Goal: Complete application form: Complete application form

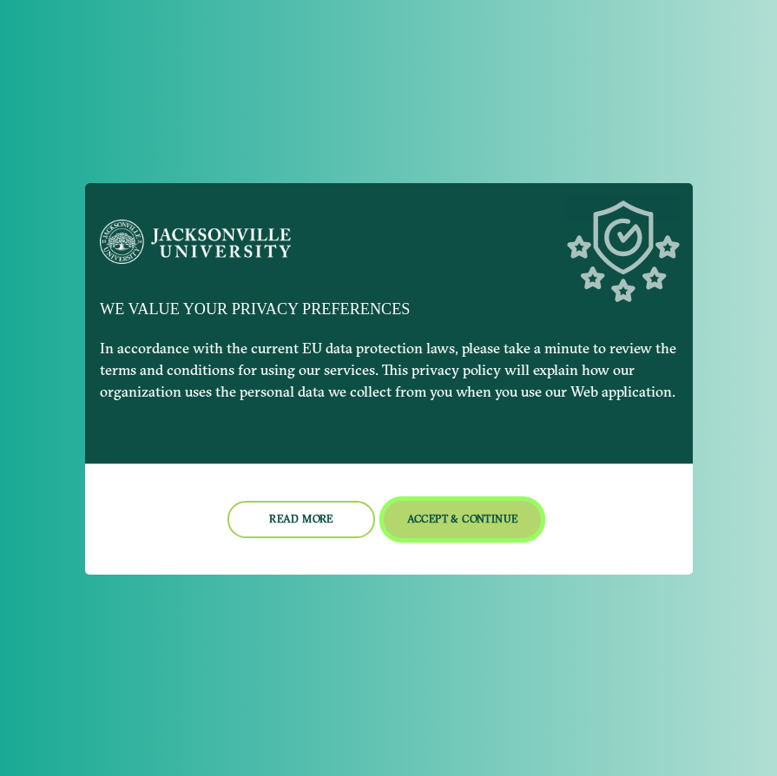
click at [468, 513] on button "Accept & Continue" at bounding box center [462, 519] width 157 height 37
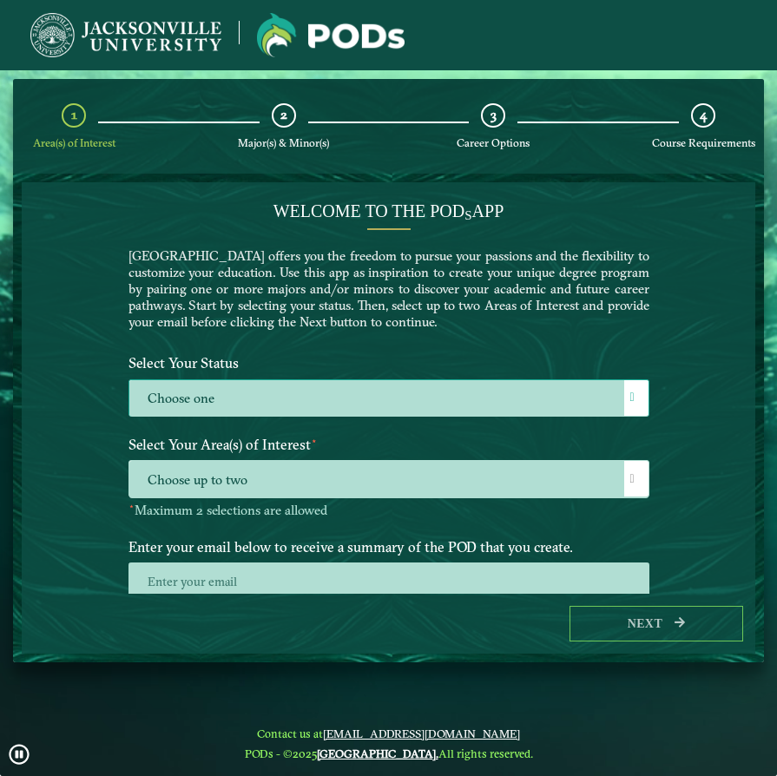
click at [638, 388] on div at bounding box center [636, 398] width 24 height 36
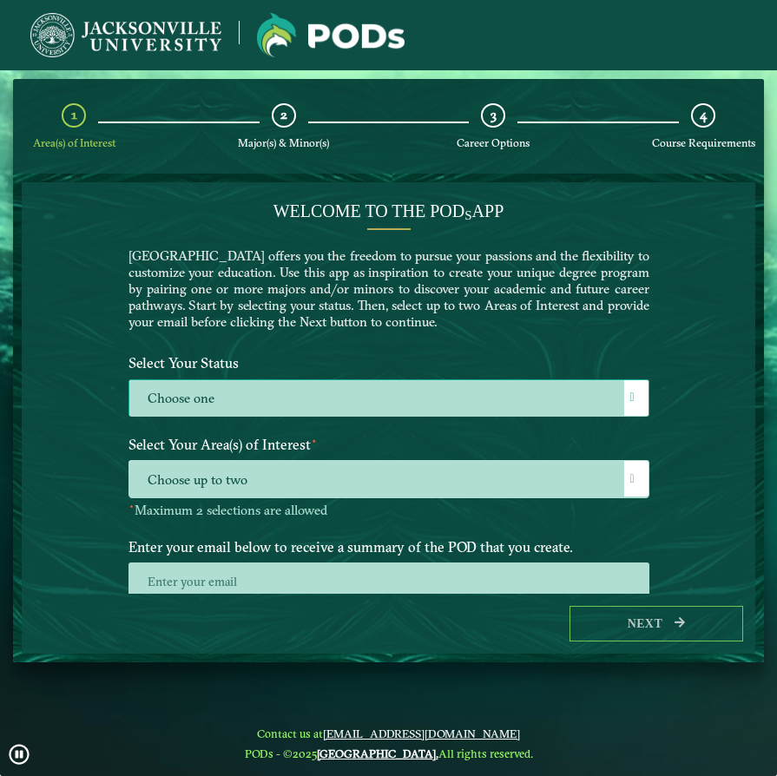
scroll to position [10, 71]
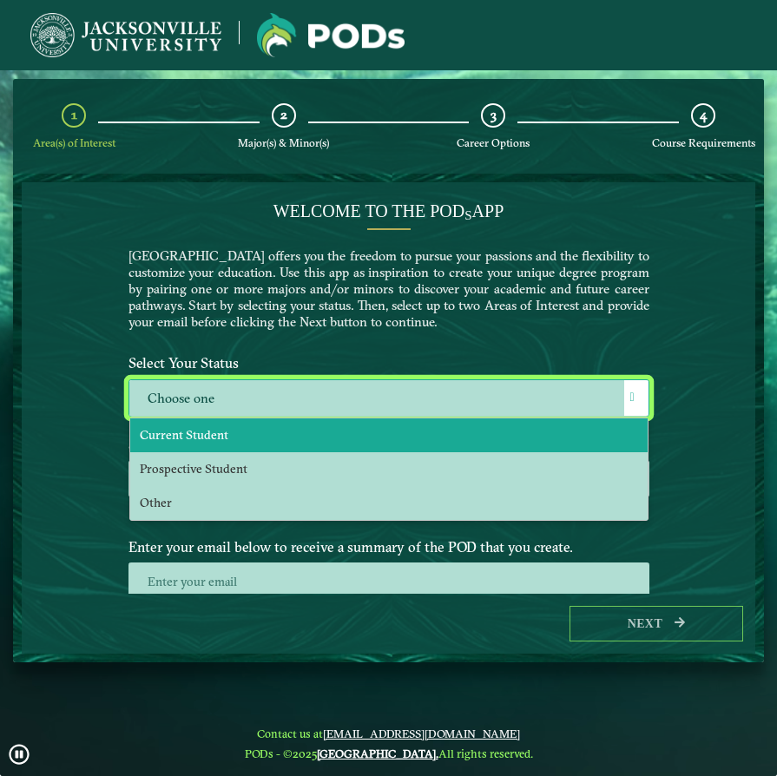
click at [569, 426] on li "Current Student" at bounding box center [389, 436] width 518 height 34
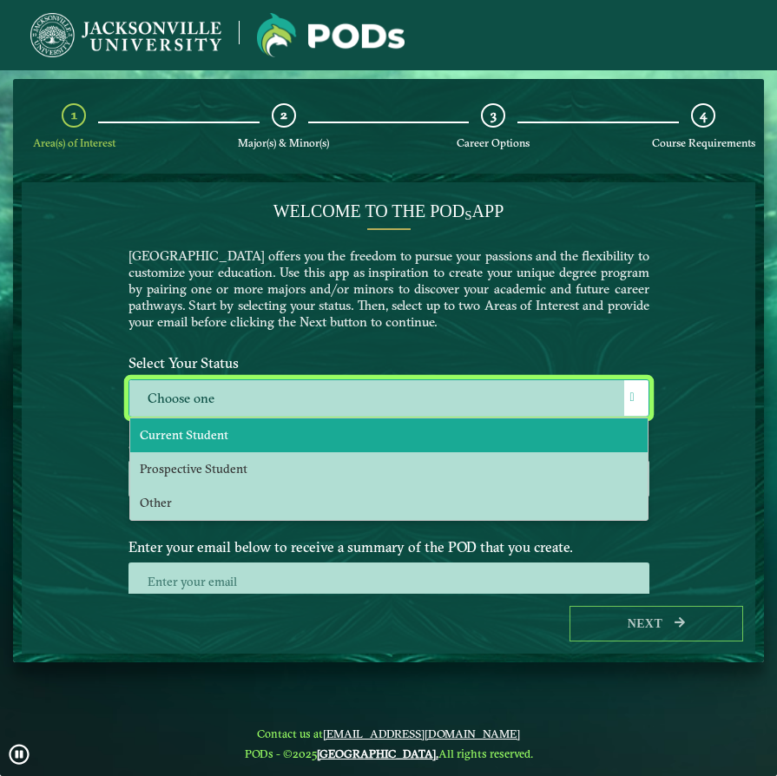
select select "[object Object]"
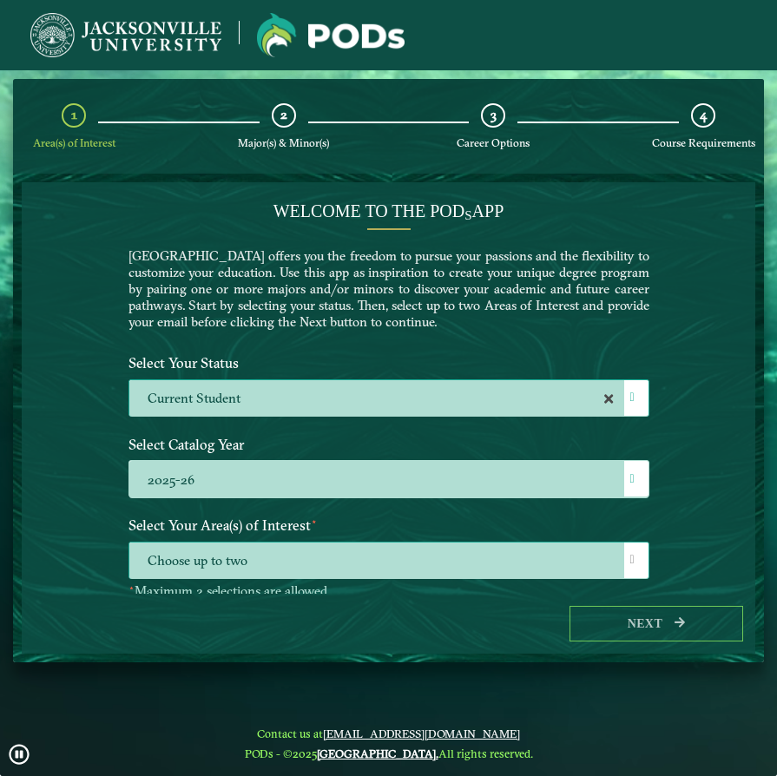
click at [632, 560] on span at bounding box center [633, 560] width 4 height 12
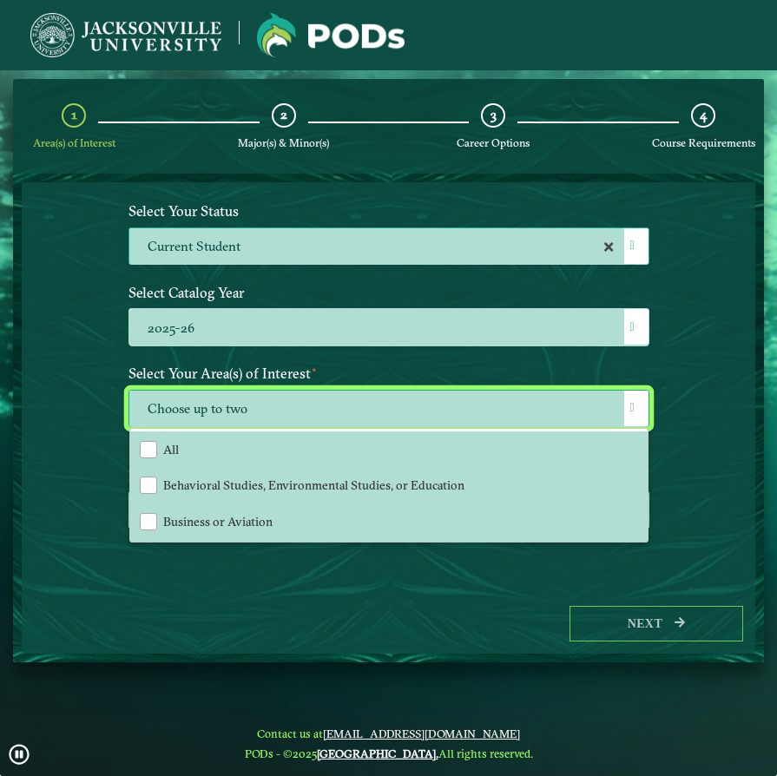
scroll to position [106, 0]
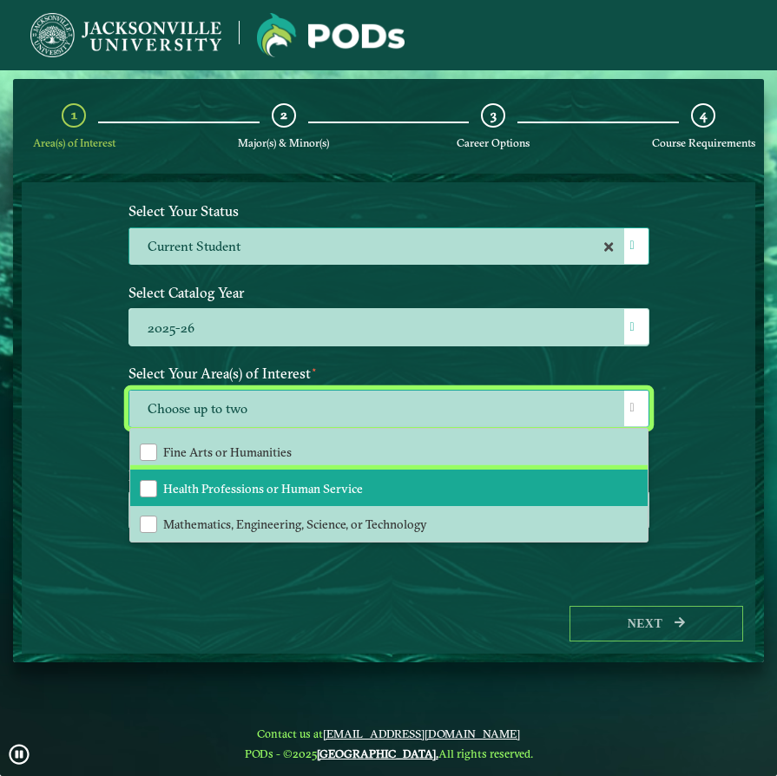
click at [295, 497] on li "Health Professions or Human Service" at bounding box center [389, 488] width 518 height 36
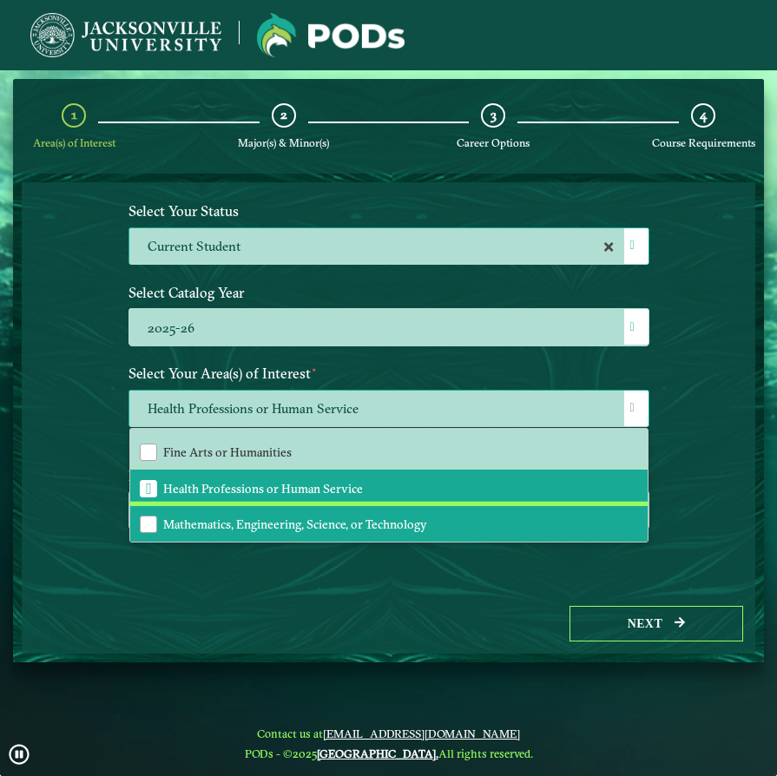
click at [287, 519] on span "Mathematics, Engineering, Science, or Technology" at bounding box center [295, 525] width 264 height 16
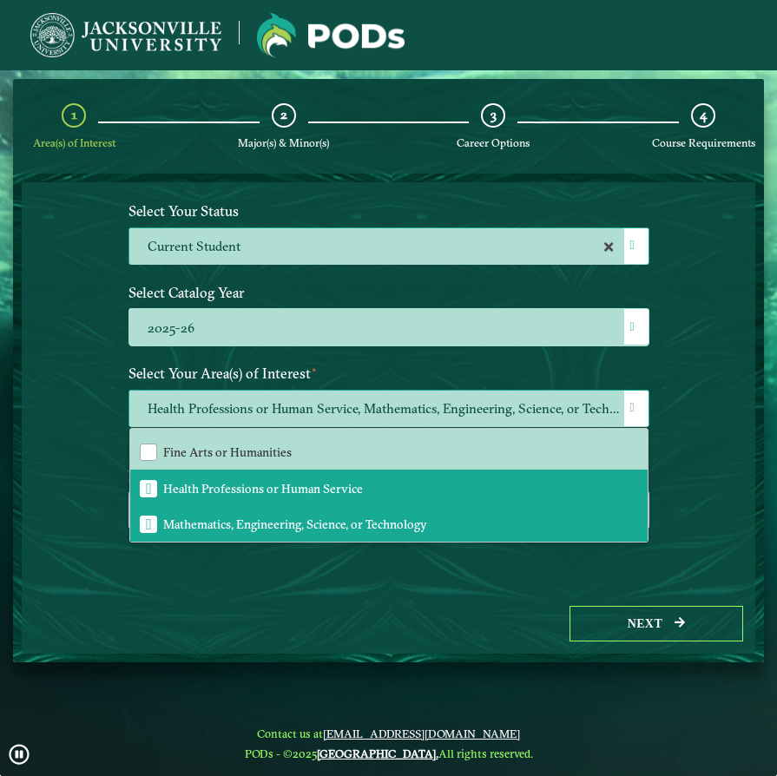
click at [632, 408] on span at bounding box center [633, 408] width 4 height 12
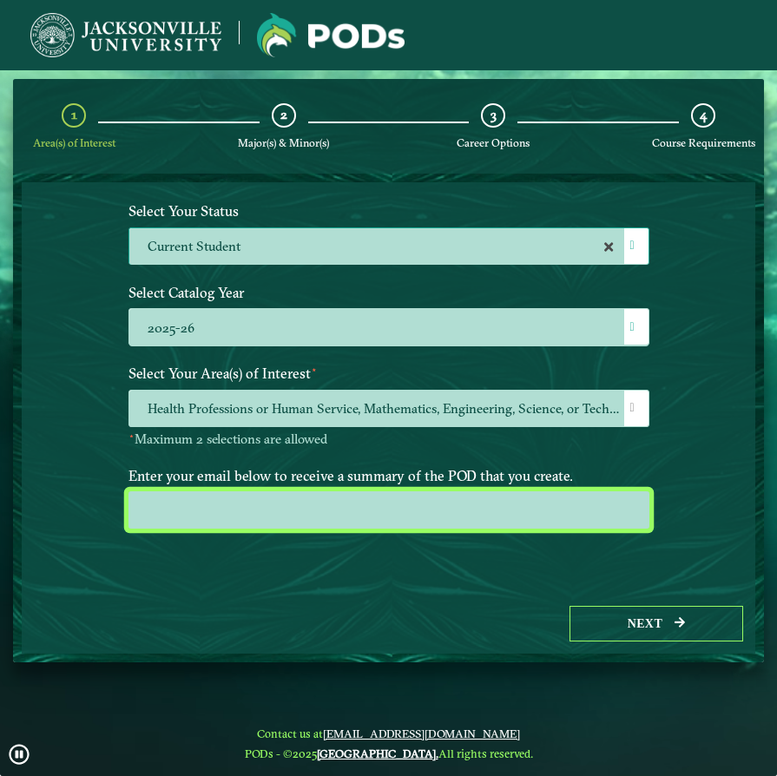
click at [488, 521] on input "email" at bounding box center [389, 510] width 521 height 37
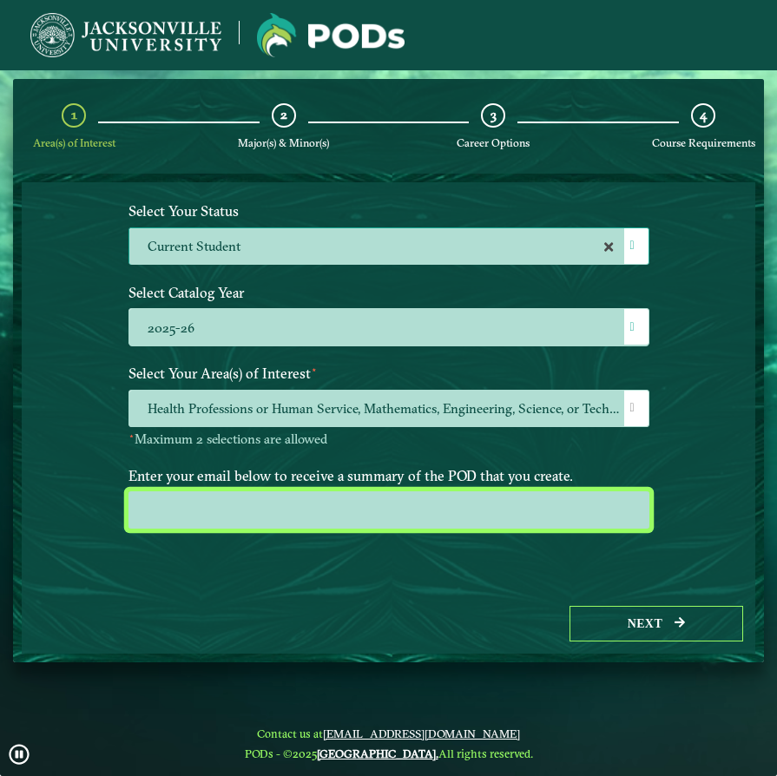
type input "[EMAIL_ADDRESS][DOMAIN_NAME]"
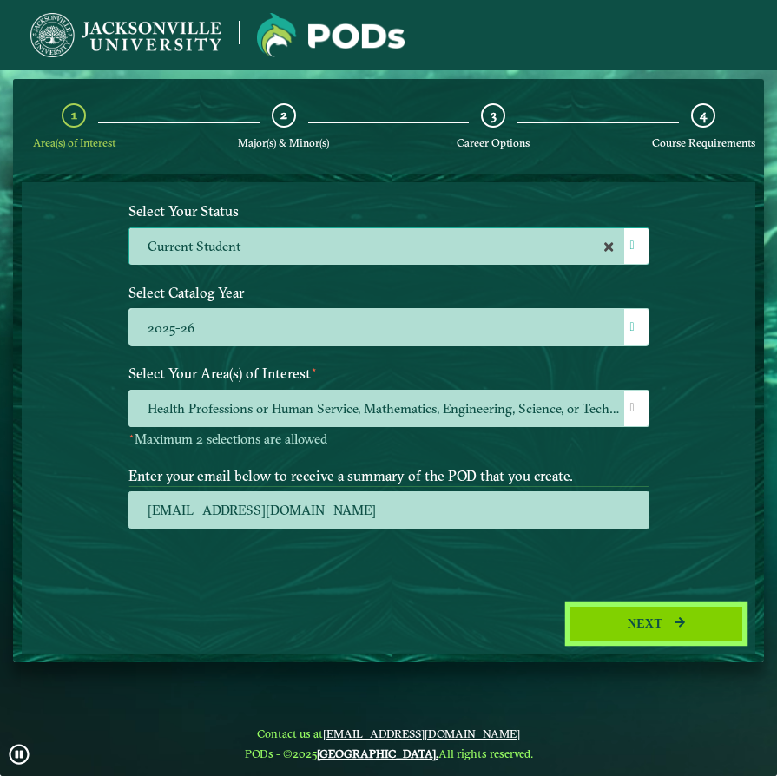
click at [648, 634] on button "Next" at bounding box center [657, 624] width 174 height 36
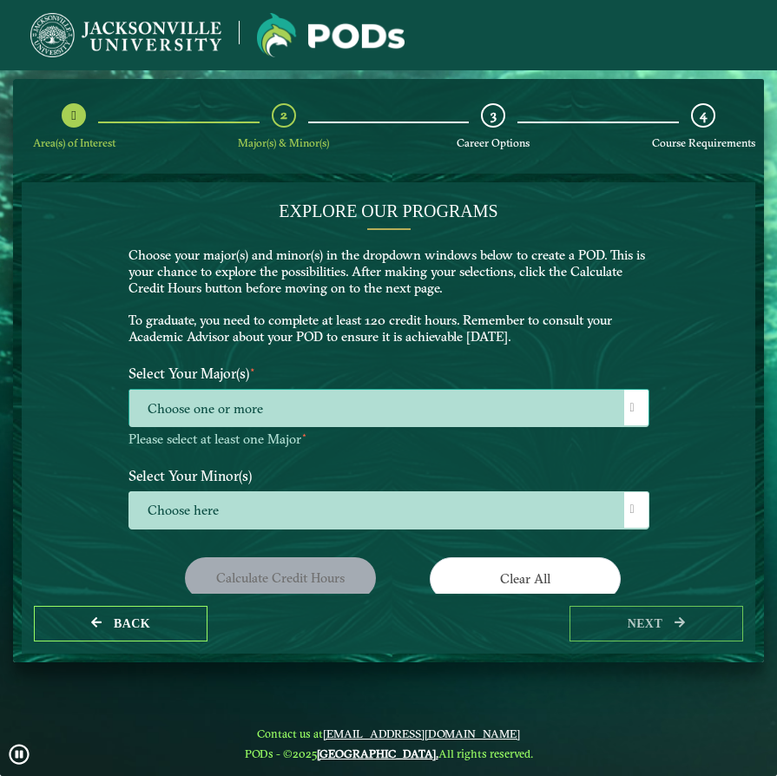
click at [636, 395] on div at bounding box center [636, 408] width 24 height 36
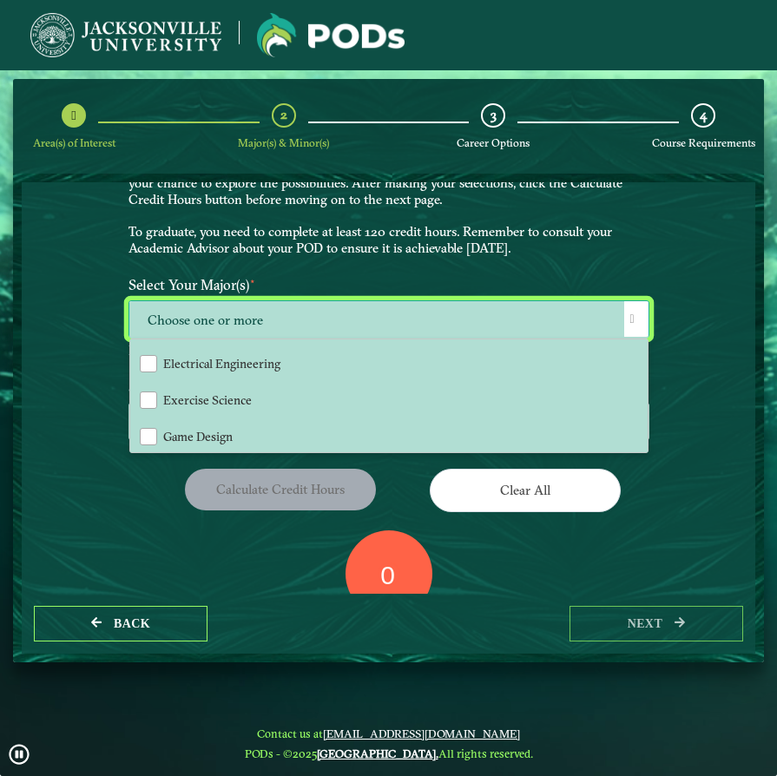
scroll to position [262, 0]
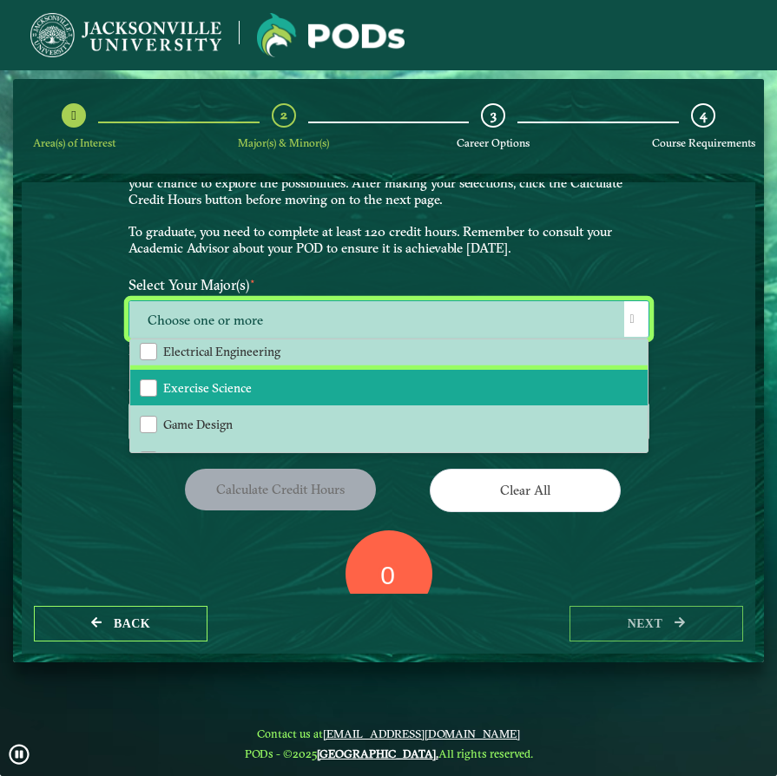
click at [363, 385] on li "Exercise Science" at bounding box center [389, 388] width 518 height 36
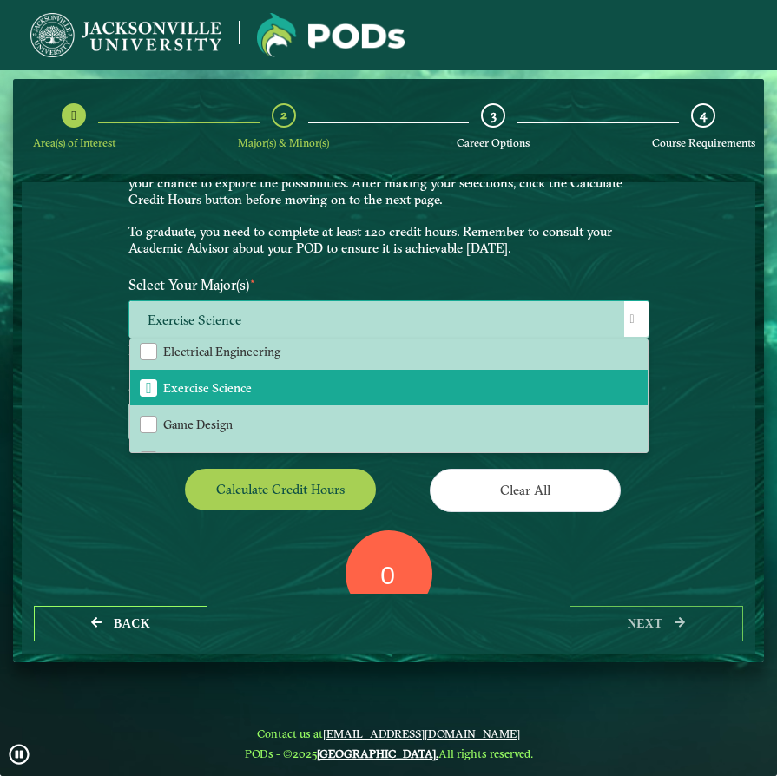
click at [629, 327] on div at bounding box center [636, 319] width 24 height 36
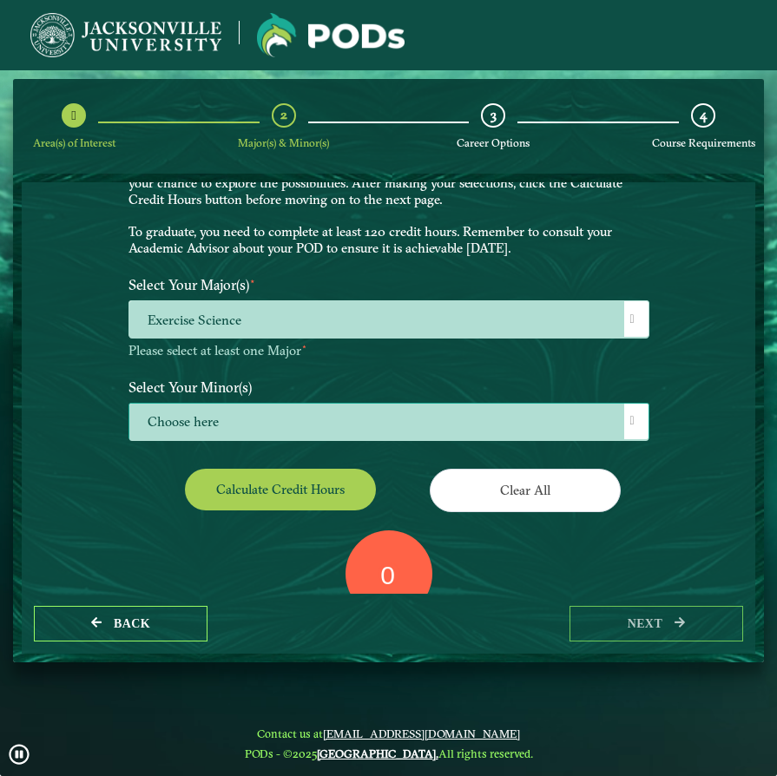
click at [625, 412] on div at bounding box center [636, 422] width 24 height 36
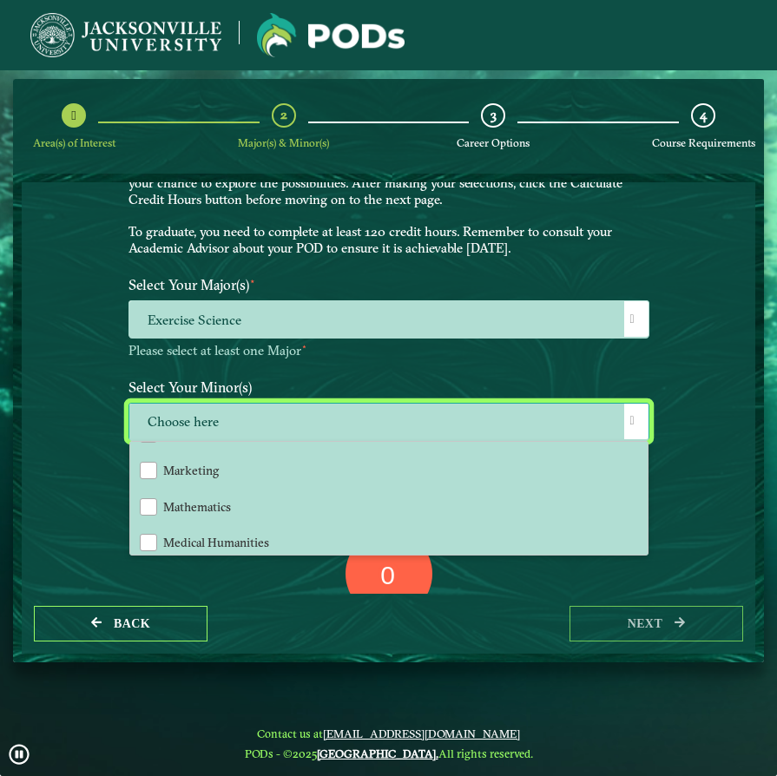
scroll to position [1225, 0]
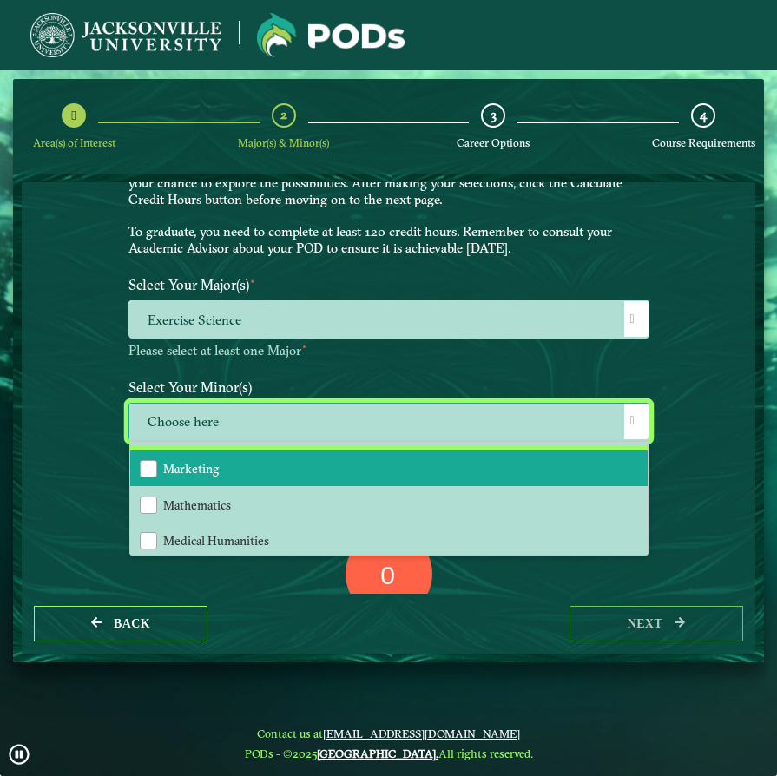
click at [489, 453] on li "Marketing" at bounding box center [389, 469] width 518 height 36
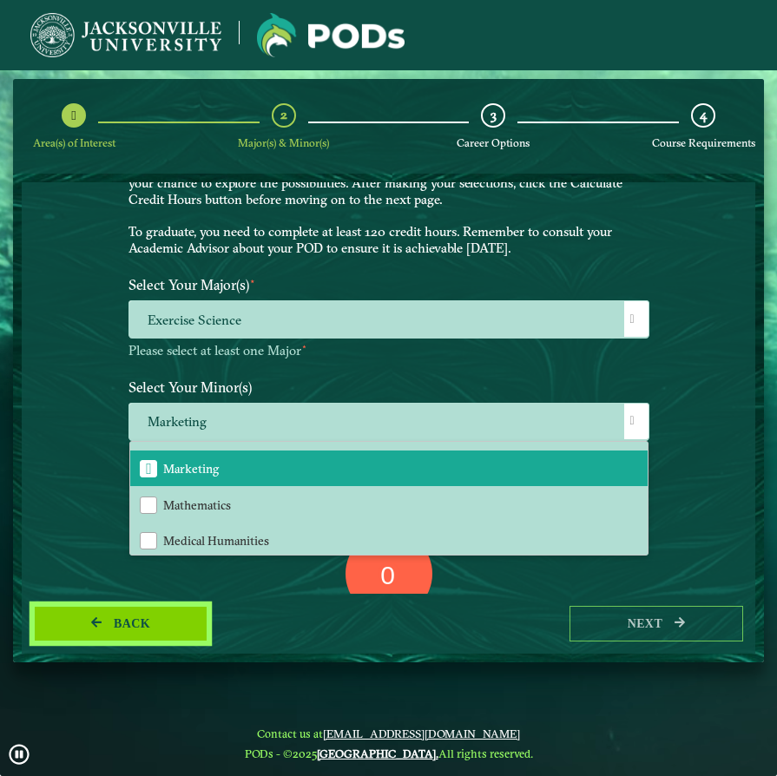
click at [155, 631] on button "Back" at bounding box center [121, 624] width 174 height 36
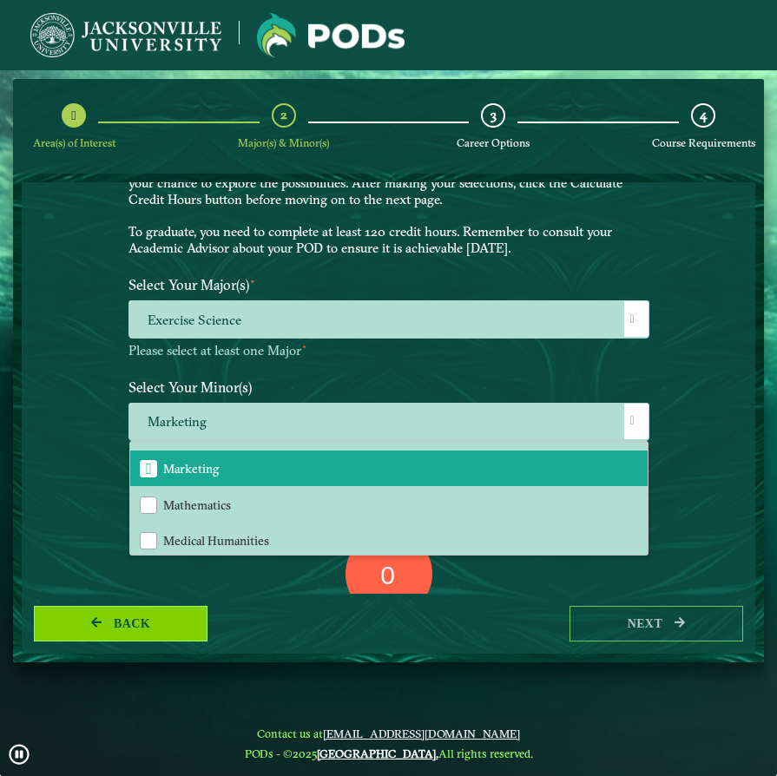
select select "[object Object]"
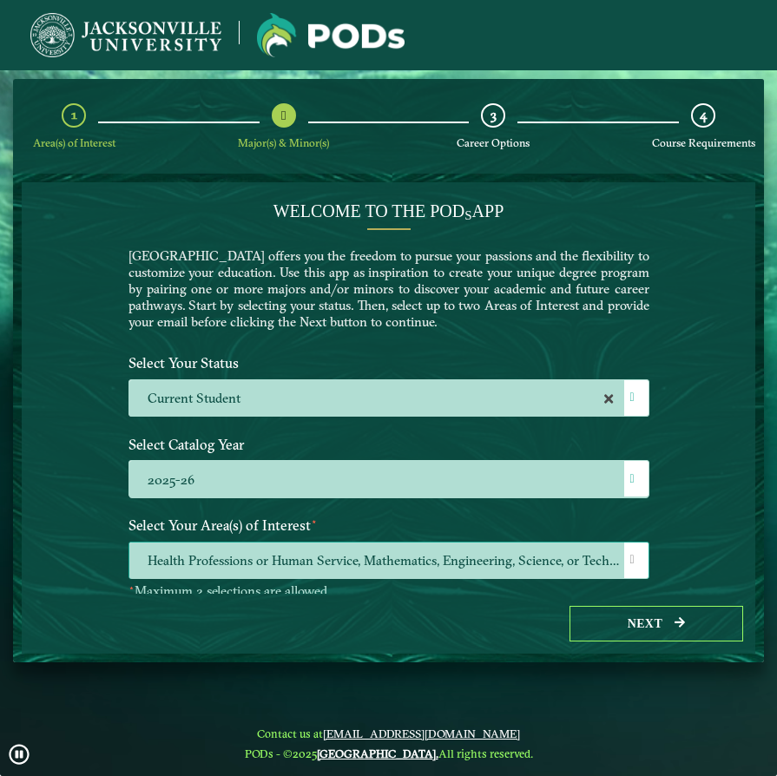
click at [319, 551] on span "Health Professions or Human Service, Mathematics, Engineering, Science, or Tech…" at bounding box center [388, 561] width 519 height 37
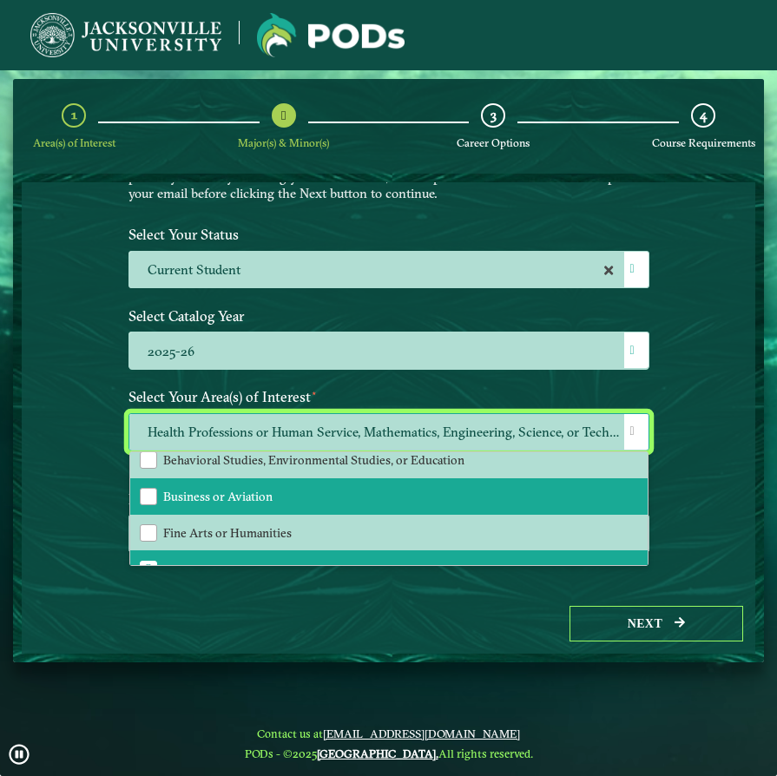
scroll to position [84, 0]
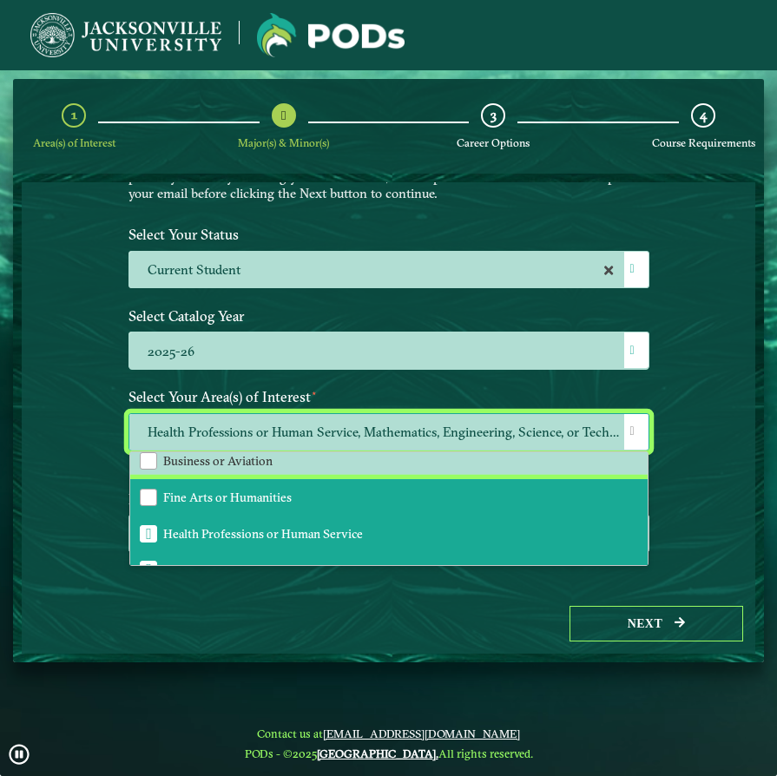
click at [340, 495] on li "Fine Arts or Humanities" at bounding box center [389, 497] width 518 height 36
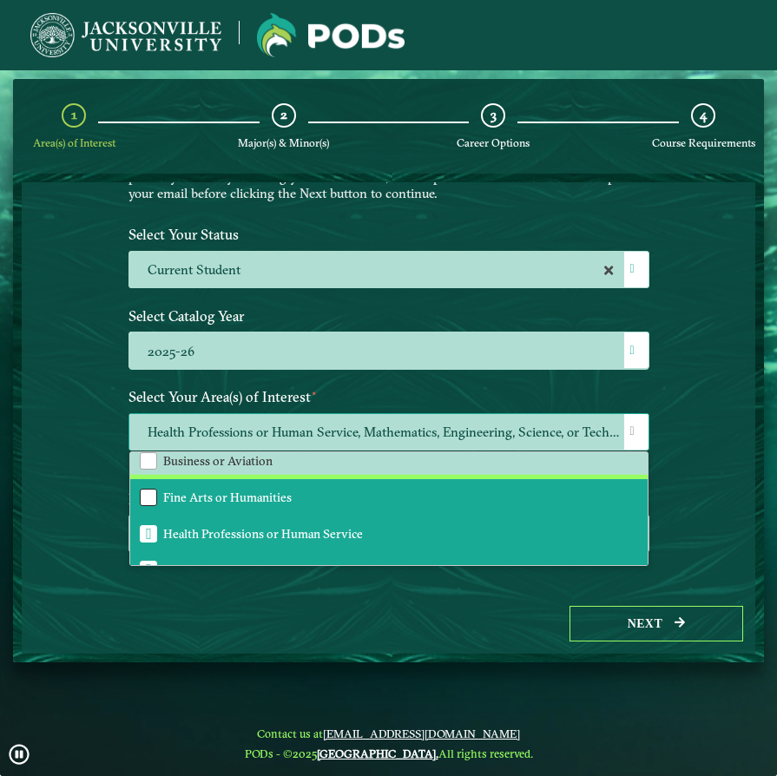
click at [142, 500] on div "Fine Arts or Humanities" at bounding box center [148, 497] width 17 height 17
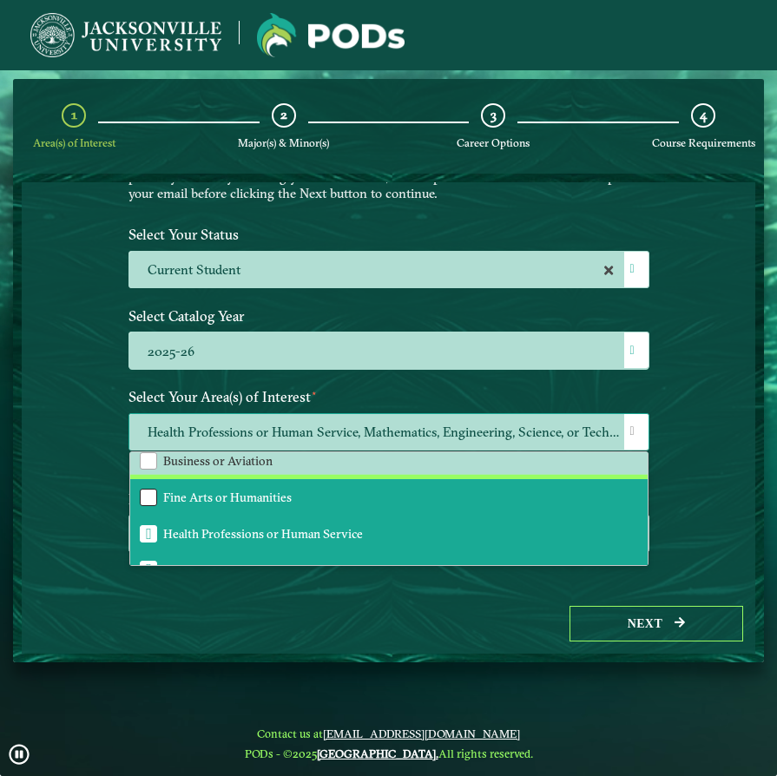
click at [146, 493] on div "Fine Arts or Humanities" at bounding box center [148, 497] width 17 height 17
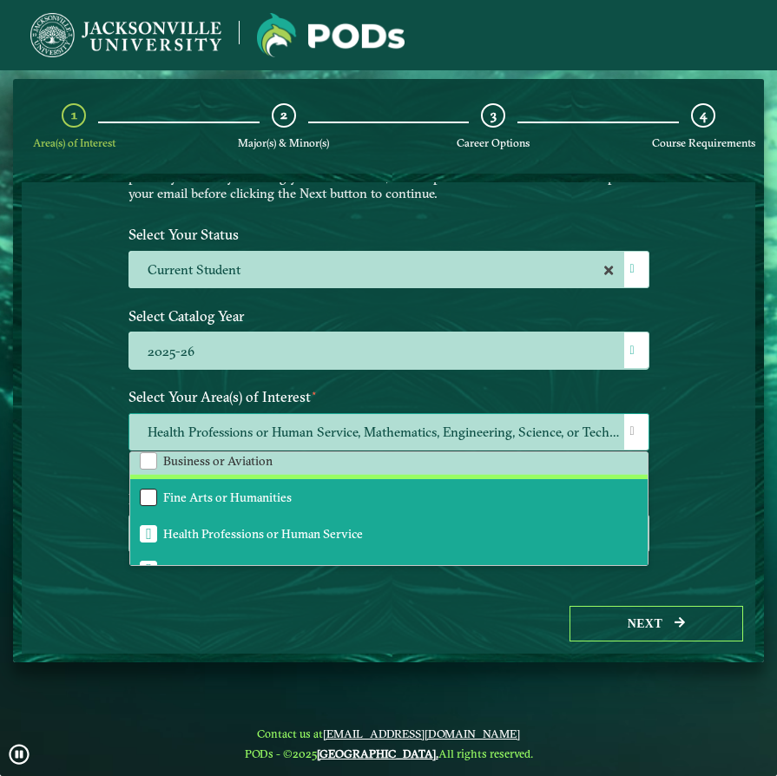
scroll to position [106, 0]
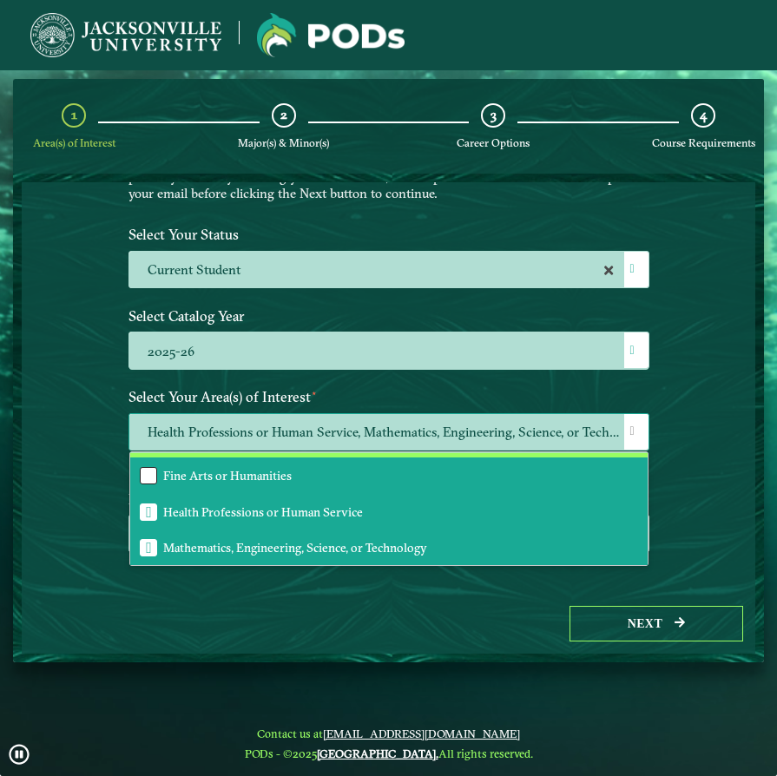
click at [154, 474] on div "Fine Arts or Humanities" at bounding box center [148, 475] width 17 height 17
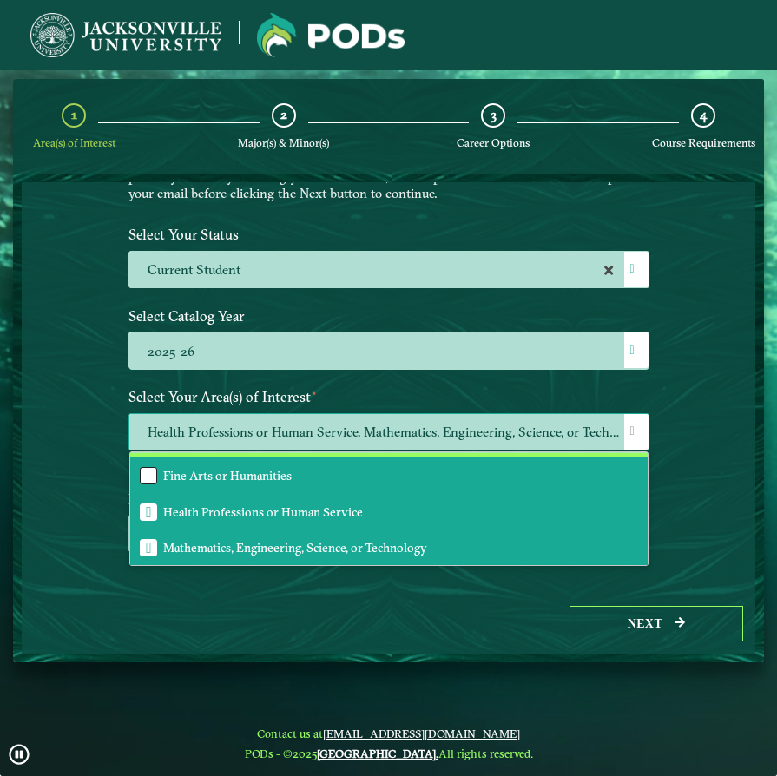
click at [154, 472] on div "Fine Arts or Humanities" at bounding box center [148, 475] width 17 height 17
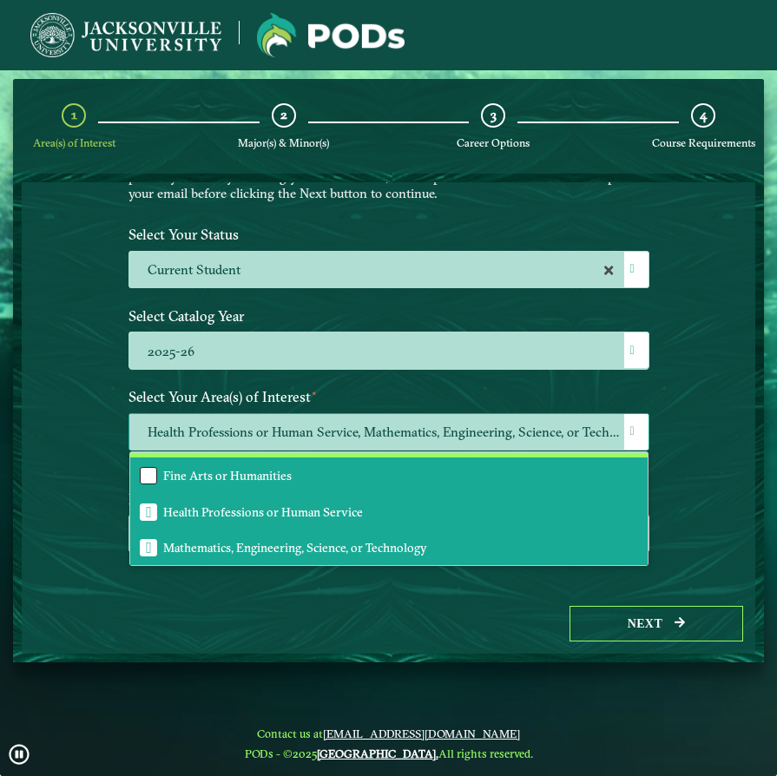
click at [153, 472] on div "Fine Arts or Humanities" at bounding box center [148, 475] width 17 height 17
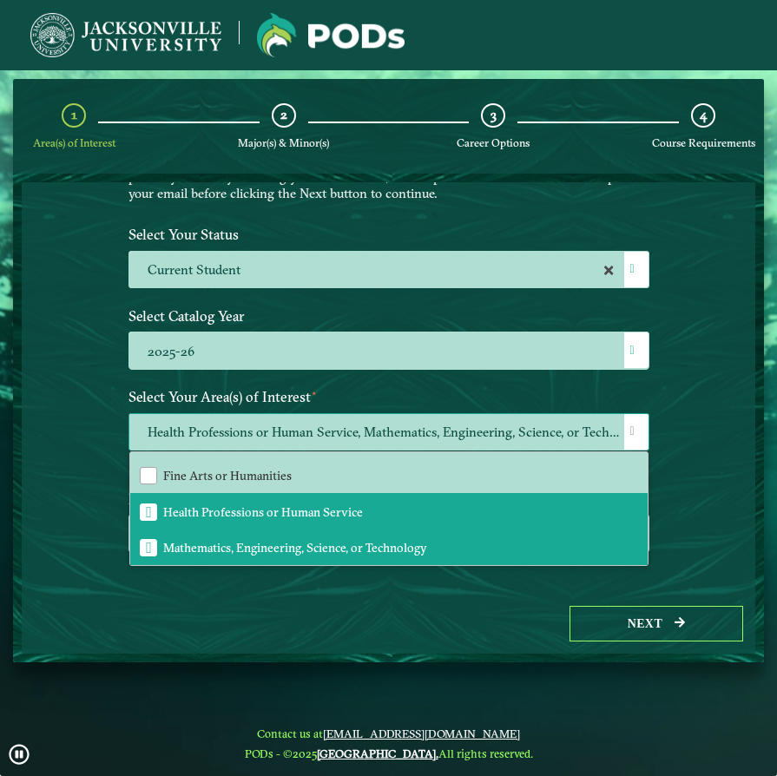
click at [184, 435] on span "Health Professions or Human Service, Mathematics, Engineering, Science, or Tech…" at bounding box center [388, 432] width 519 height 37
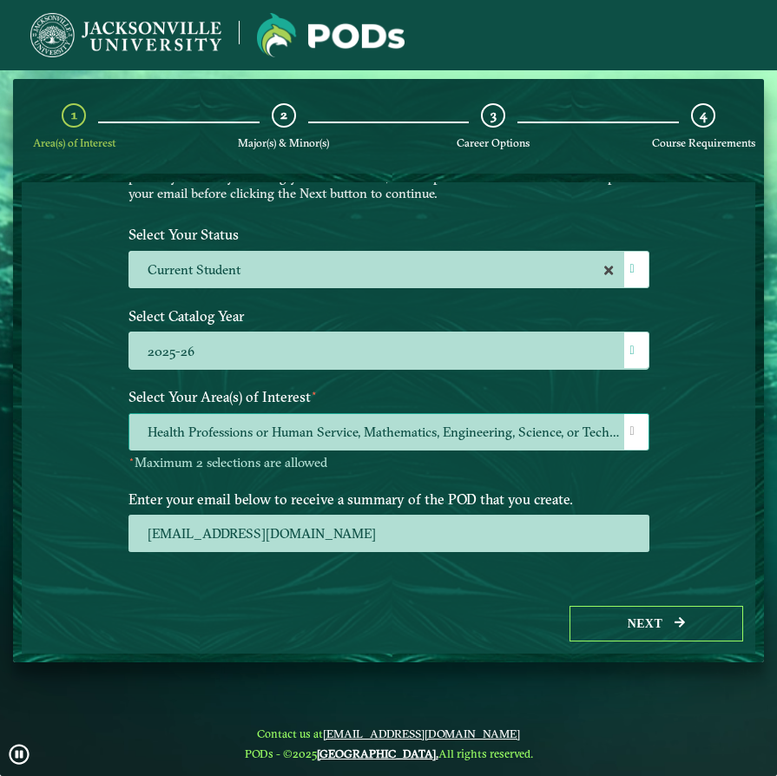
click at [212, 445] on span "Health Professions or Human Service, Mathematics, Engineering, Science, or Tech…" at bounding box center [388, 432] width 519 height 37
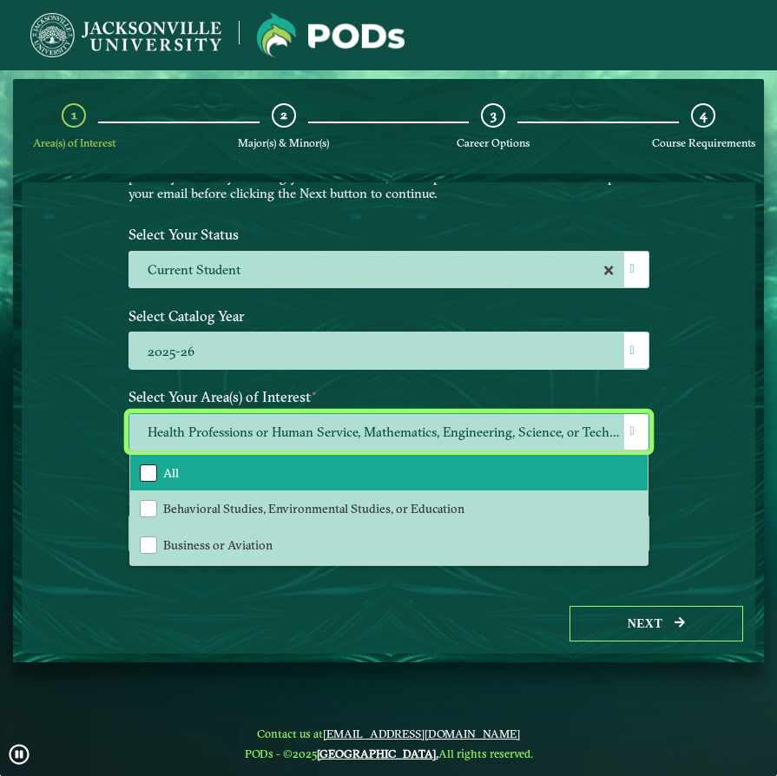
click at [143, 467] on div "All" at bounding box center [148, 473] width 17 height 17
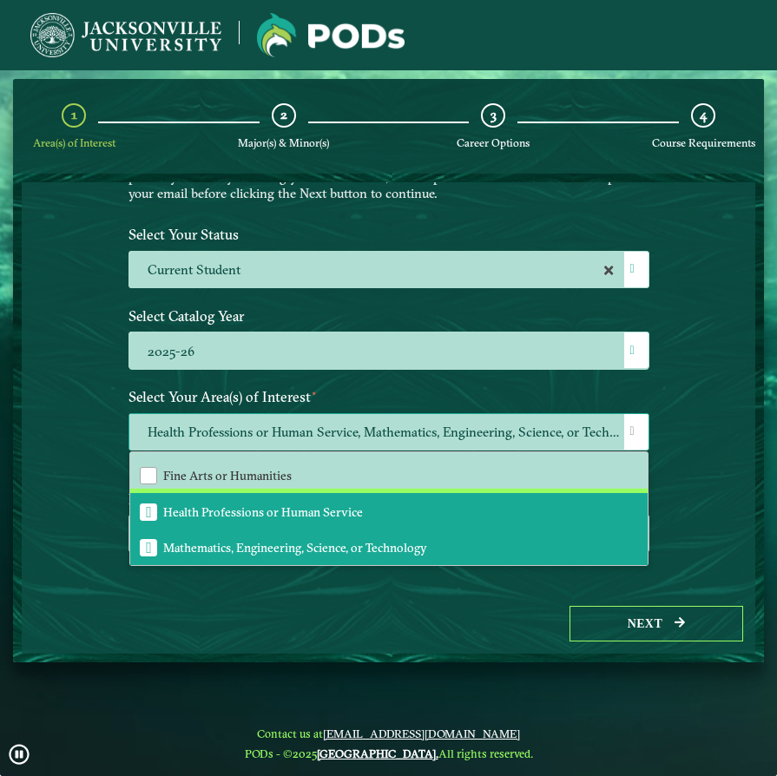
click at [130, 499] on li "Health Professions or Human Service" at bounding box center [389, 511] width 518 height 36
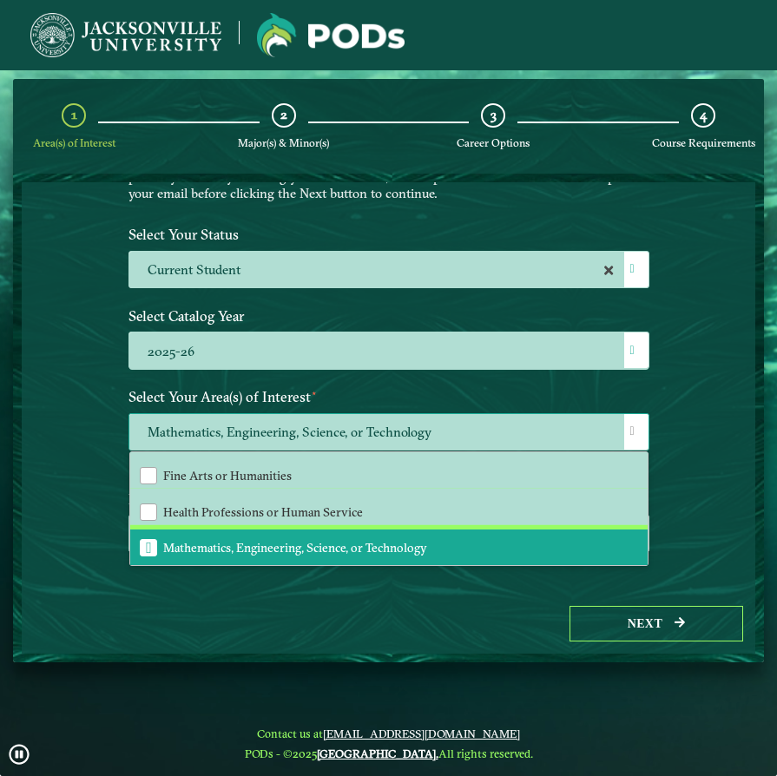
click at [150, 544] on span "Mathematics, Engineering, Science, or Technology" at bounding box center [149, 548] width 6 height 16
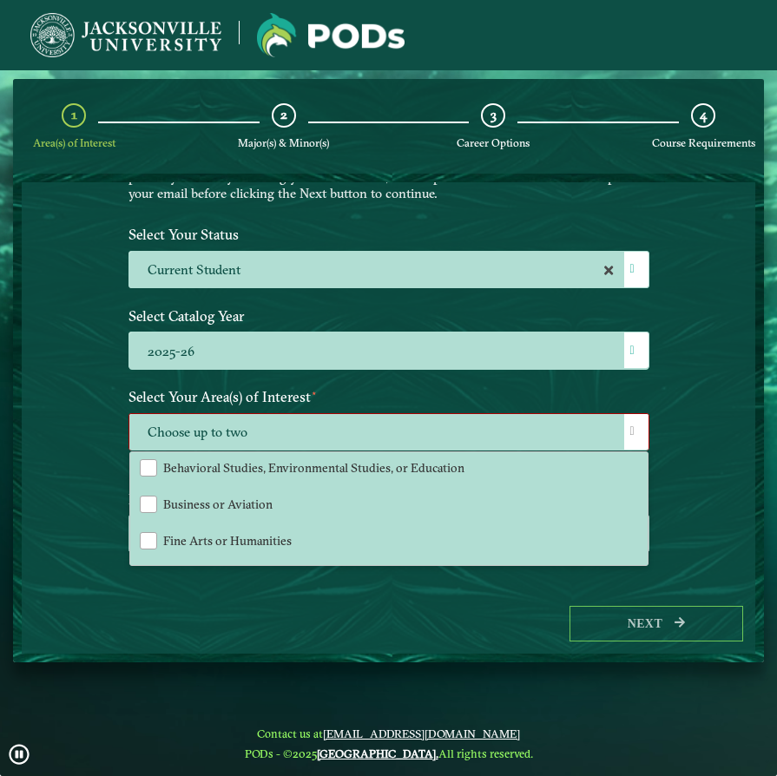
scroll to position [0, 0]
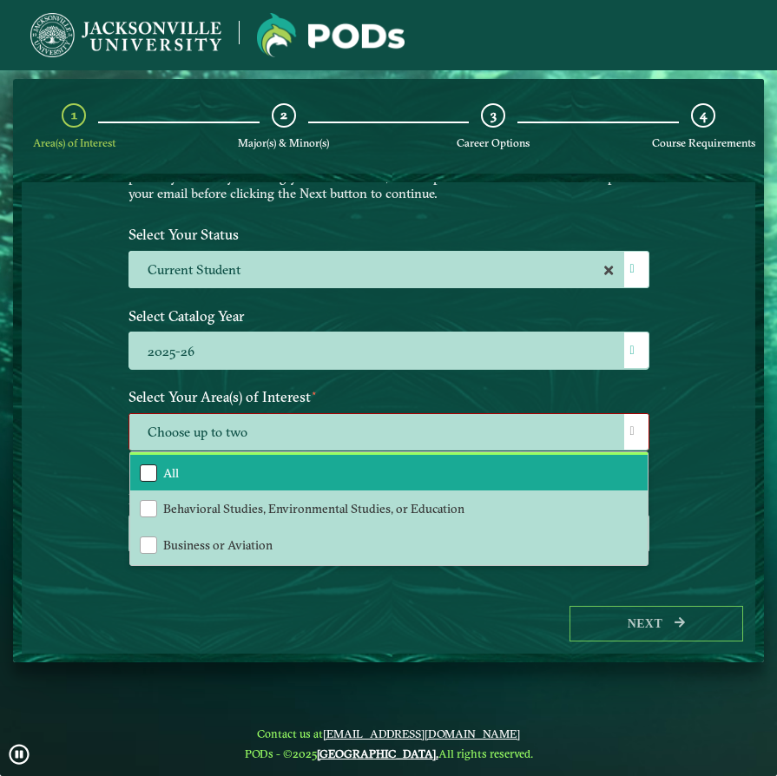
click at [147, 466] on div "All" at bounding box center [148, 473] width 17 height 17
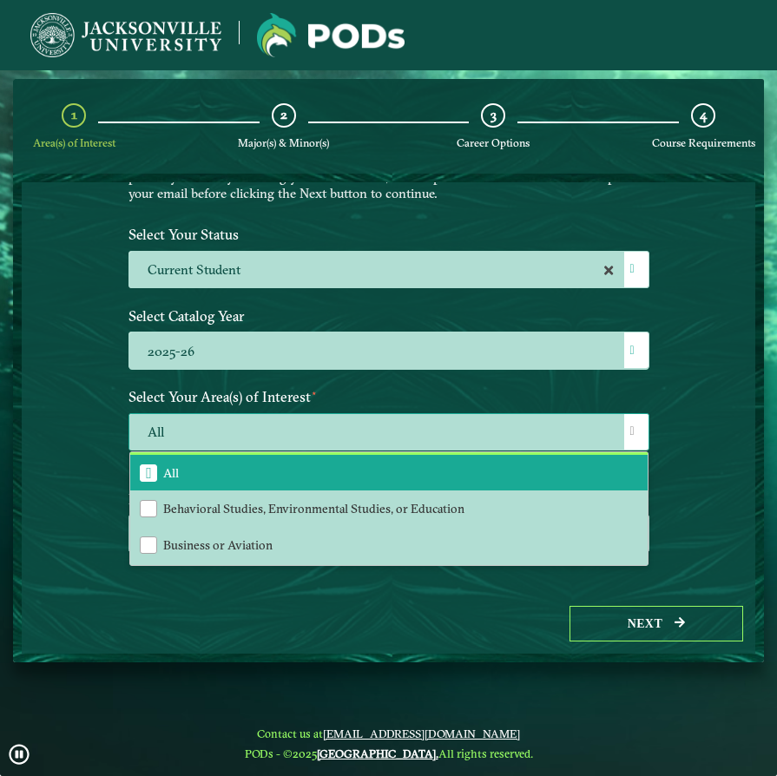
scroll to position [152, 0]
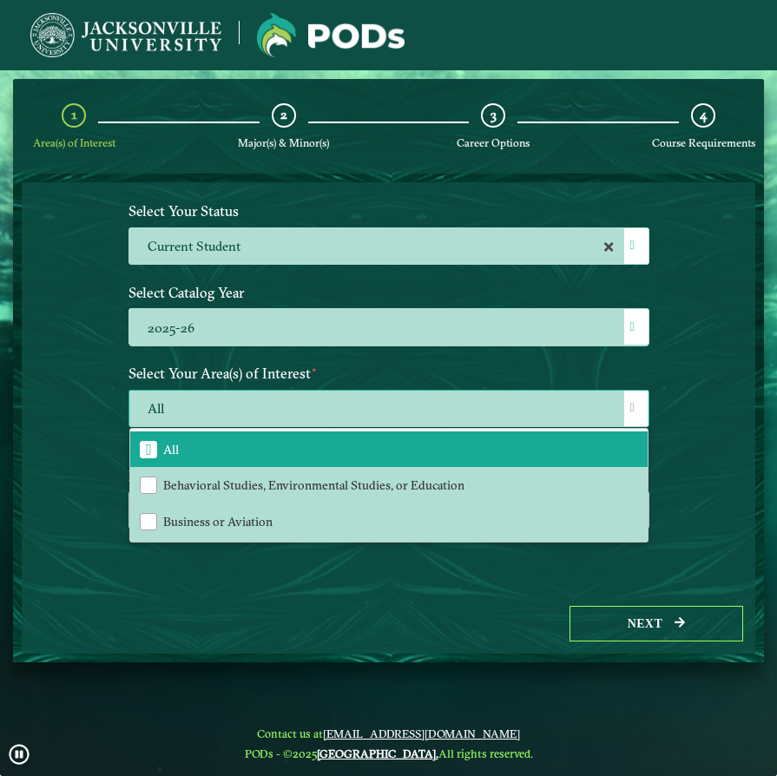
click at [635, 404] on span at bounding box center [633, 408] width 4 height 12
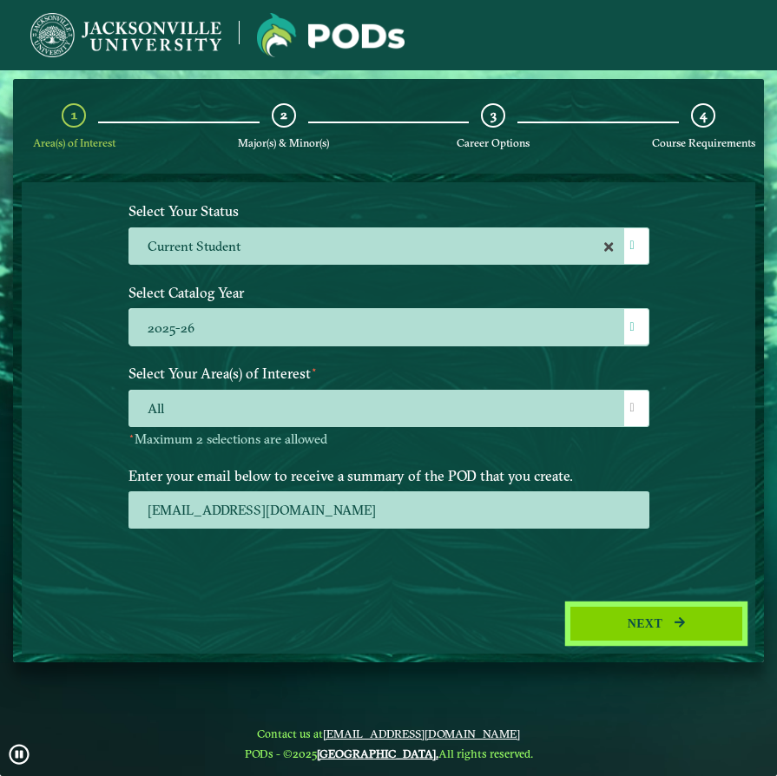
click at [643, 623] on button "Next" at bounding box center [657, 624] width 174 height 36
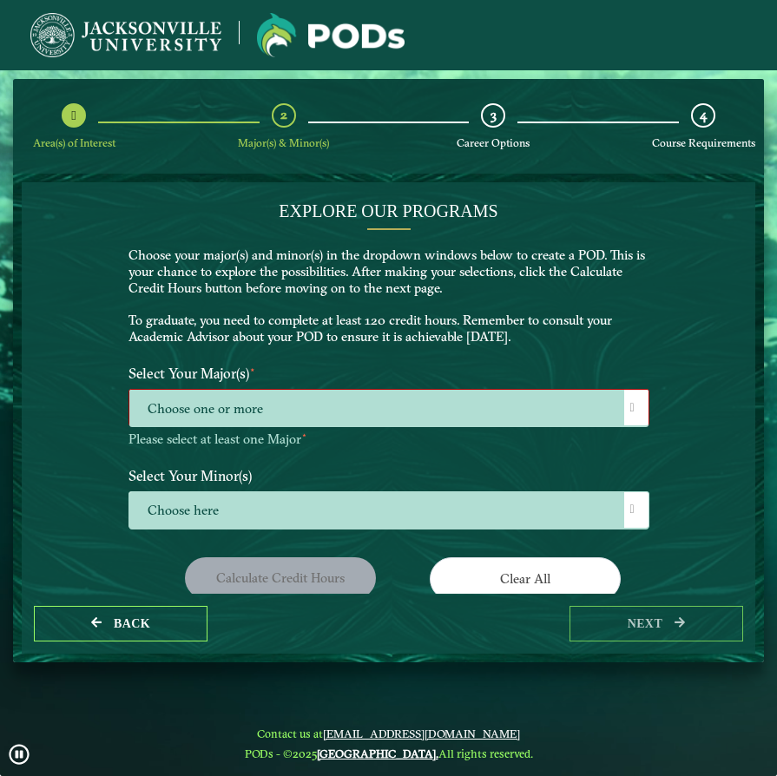
click at [631, 412] on span at bounding box center [633, 408] width 4 height 12
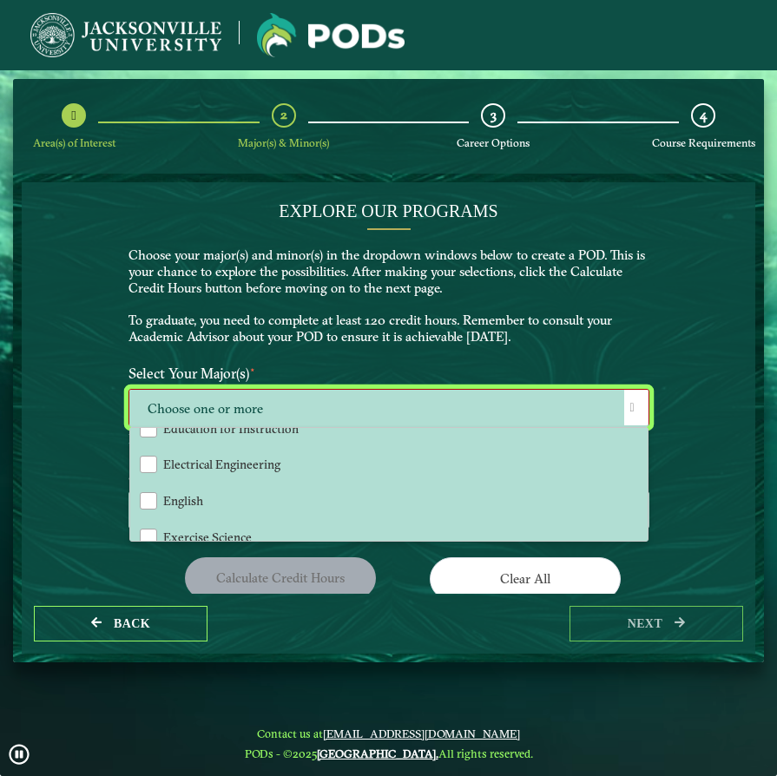
scroll to position [711, 0]
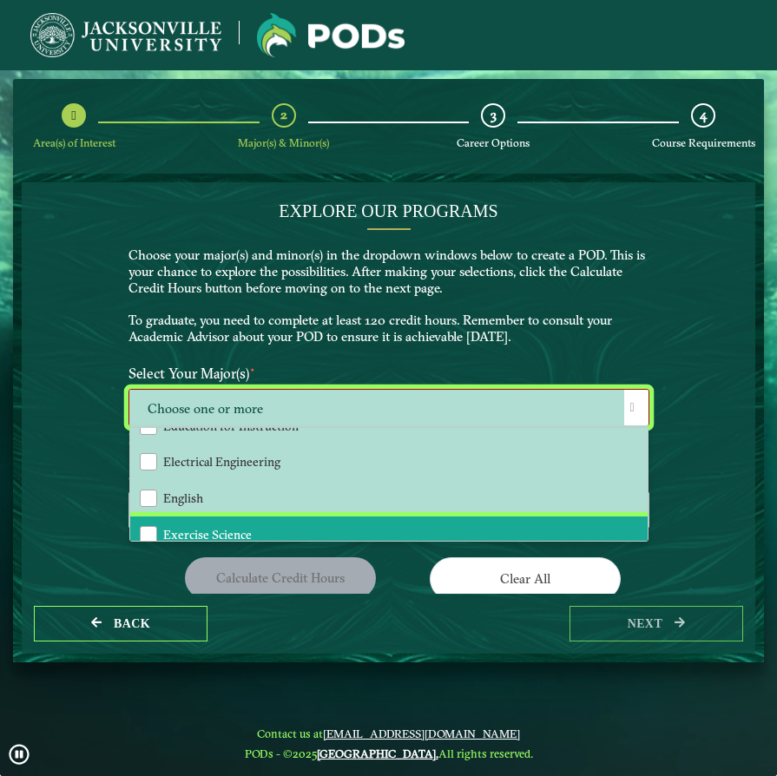
click at [255, 528] on li "Exercise Science" at bounding box center [389, 535] width 518 height 36
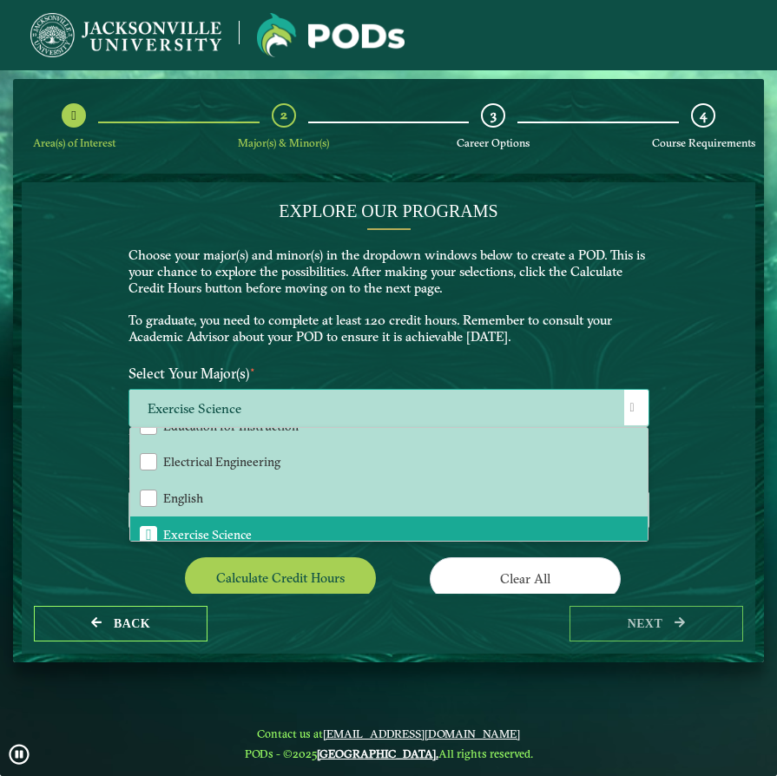
click at [635, 406] on span at bounding box center [633, 408] width 4 height 12
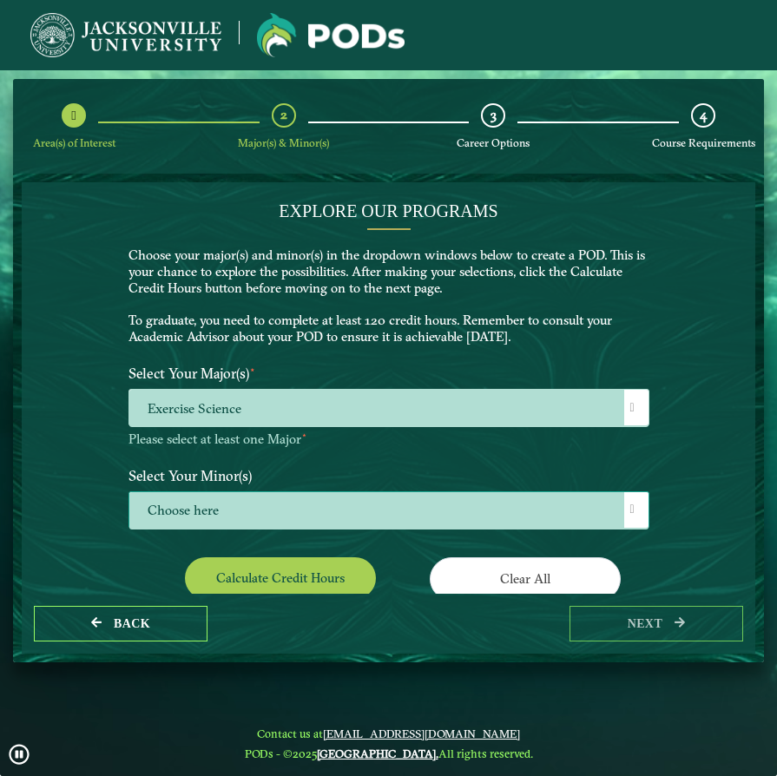
click at [631, 501] on div at bounding box center [636, 510] width 24 height 36
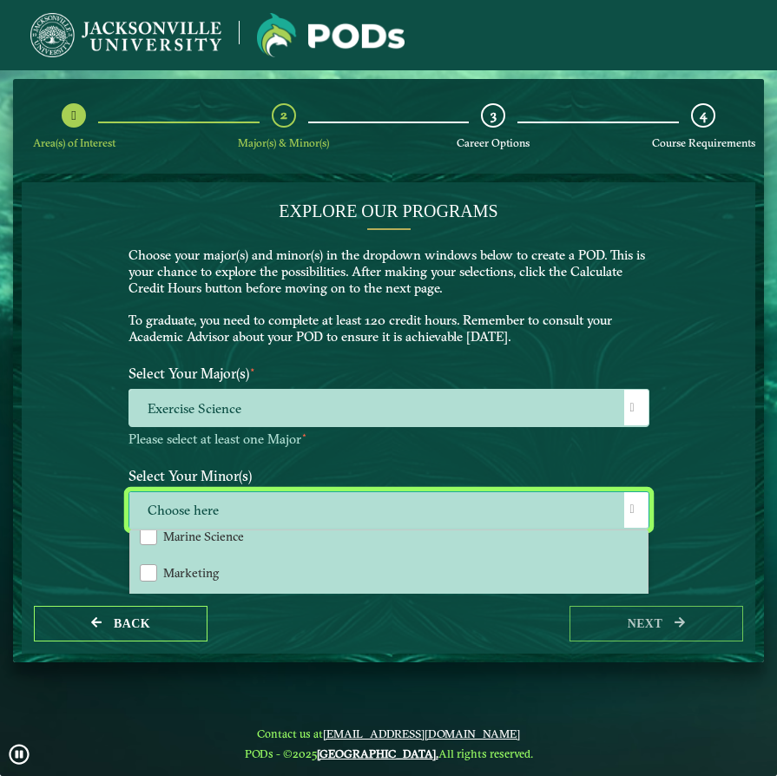
scroll to position [1211, 0]
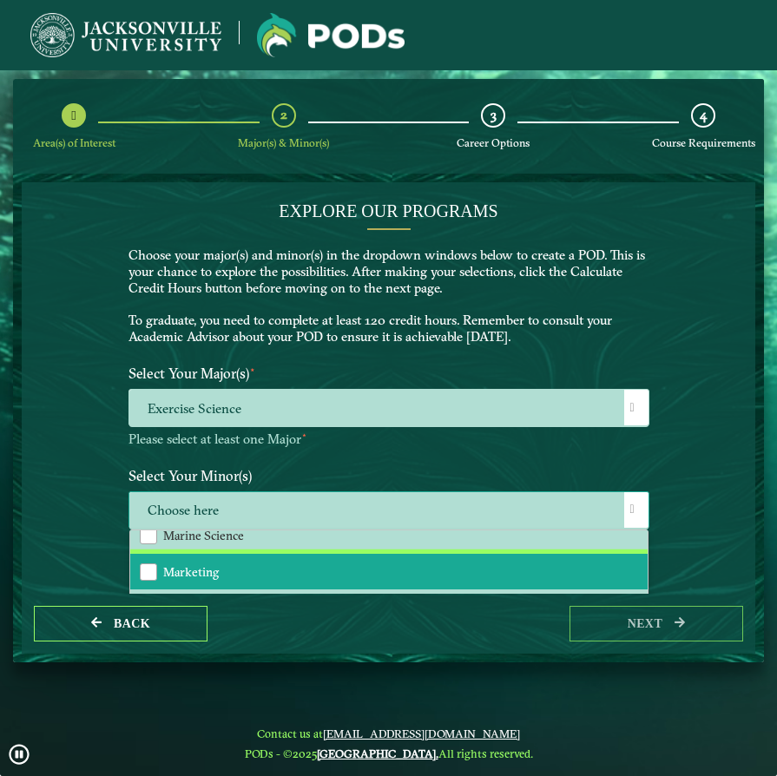
click at [459, 557] on li "Marketing" at bounding box center [389, 572] width 518 height 36
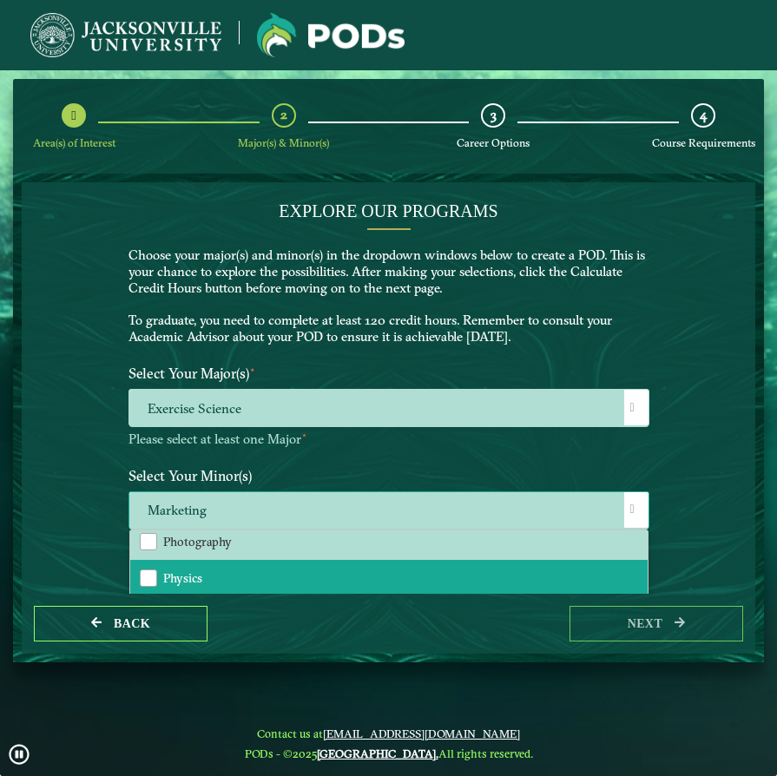
scroll to position [1391, 0]
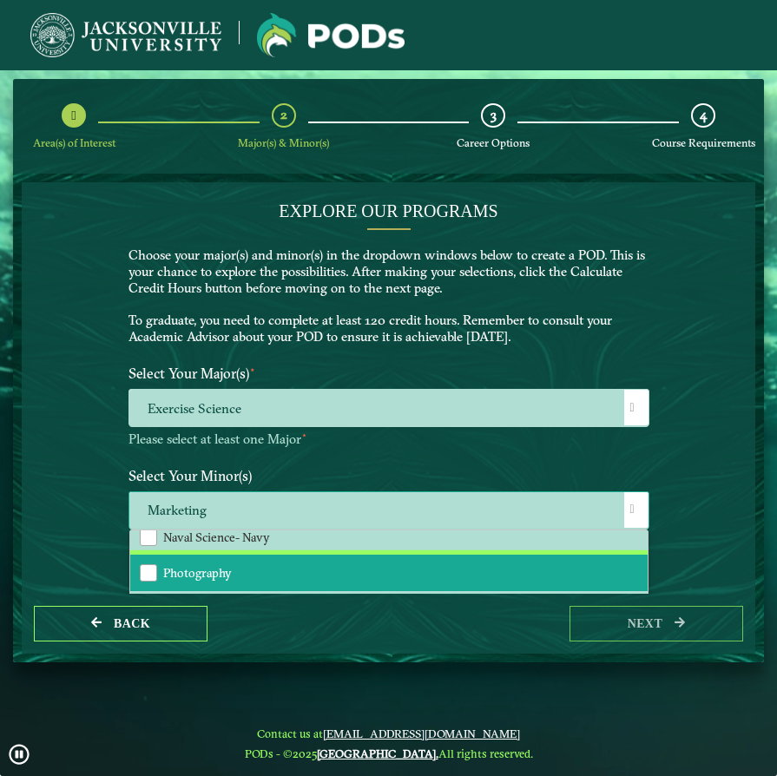
click at [442, 556] on li "Photography" at bounding box center [389, 573] width 518 height 36
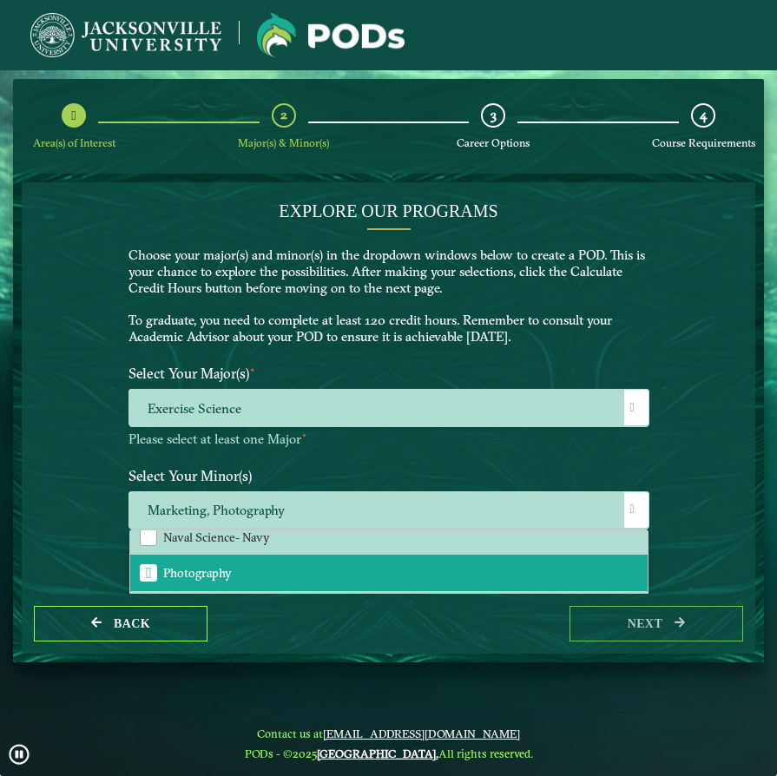
click at [680, 531] on div "EXPLORE OUR PROGRAMS Choose your major(s) and minor(s) in the dropdown windows …" at bounding box center [389, 388] width 734 height 412
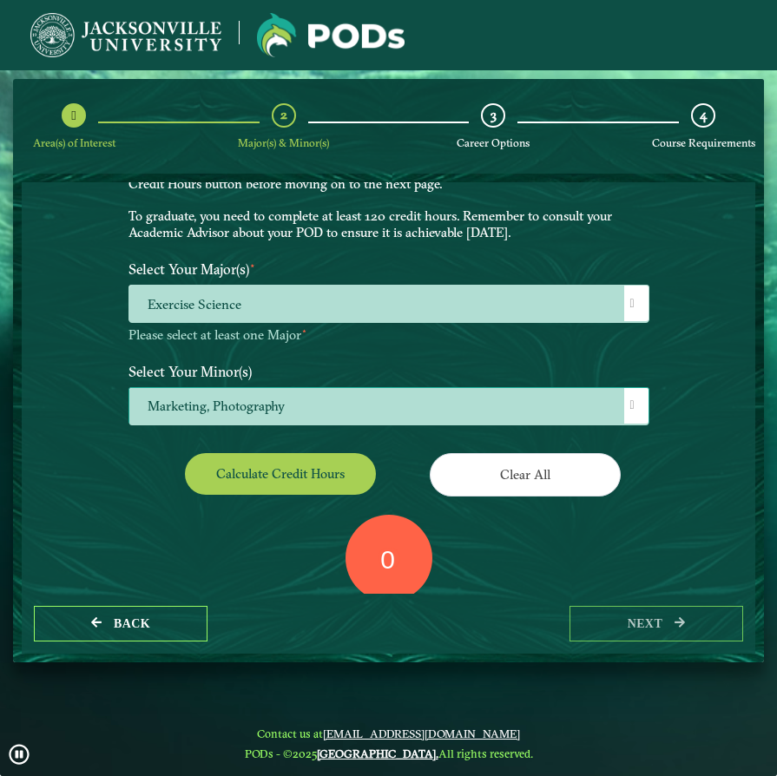
scroll to position [150, 0]
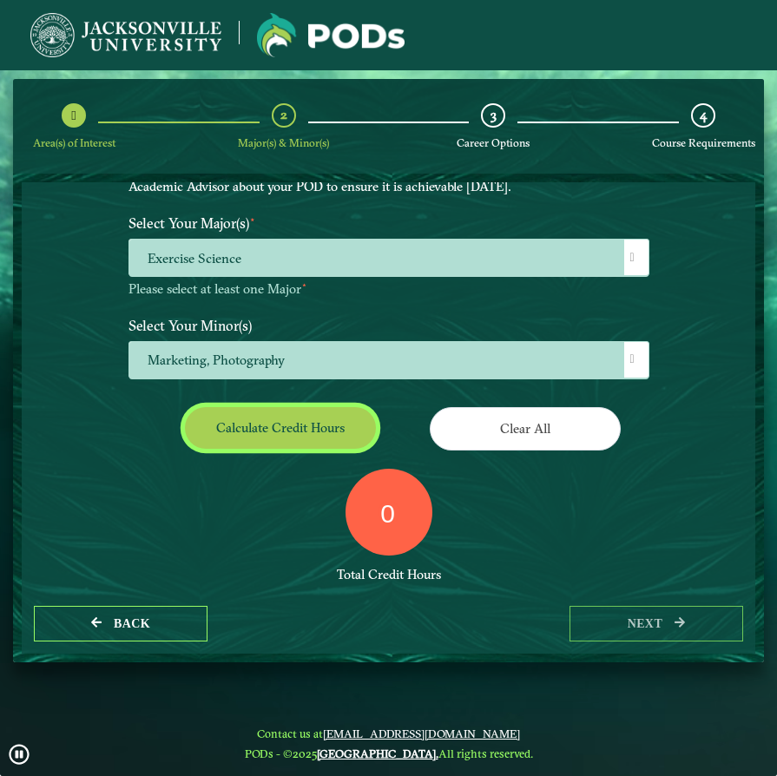
click at [319, 426] on button "Calculate credit hours" at bounding box center [280, 427] width 191 height 41
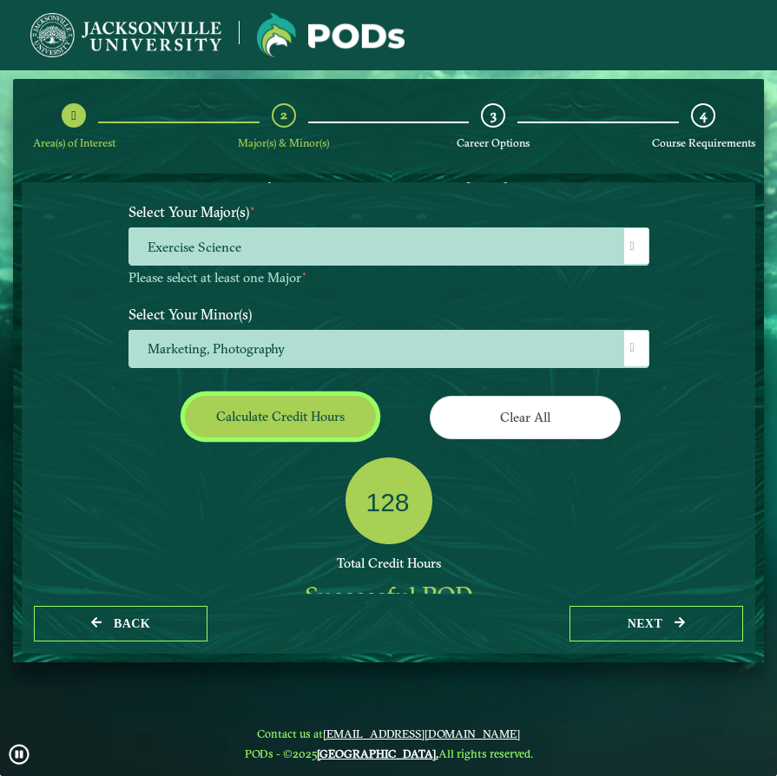
scroll to position [135, 0]
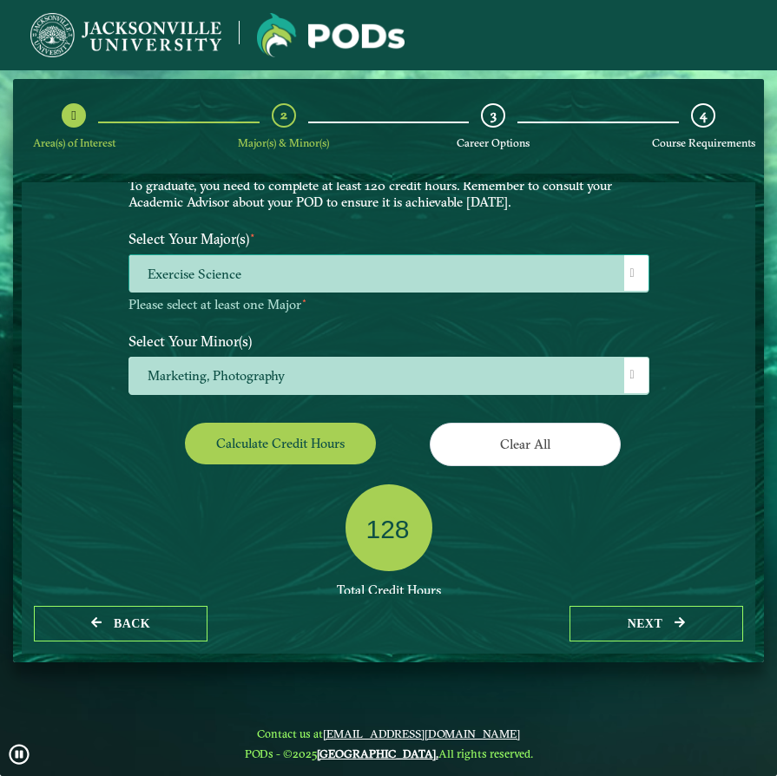
click at [372, 274] on span "Exercise Science" at bounding box center [388, 273] width 519 height 37
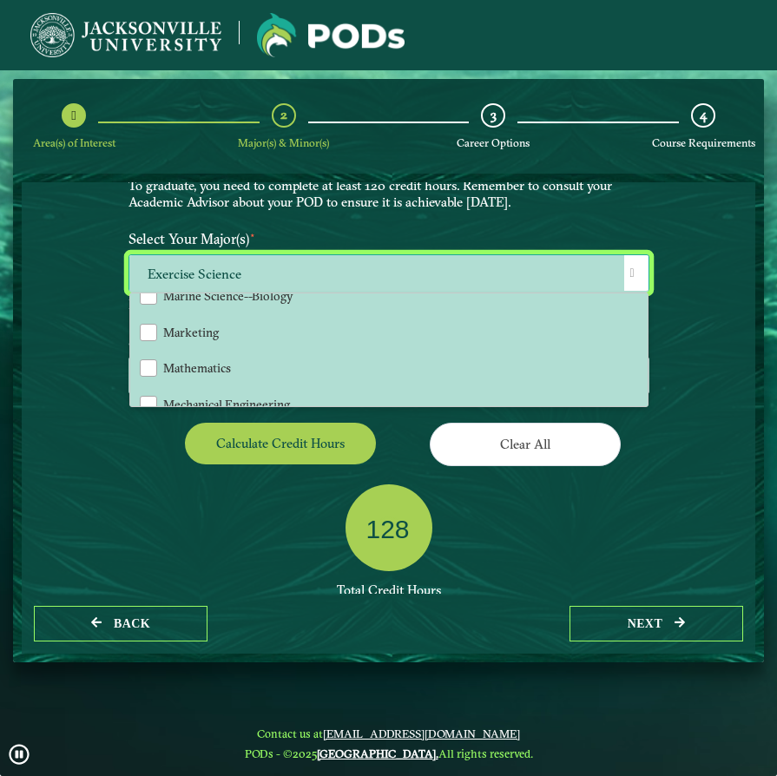
scroll to position [1142, 0]
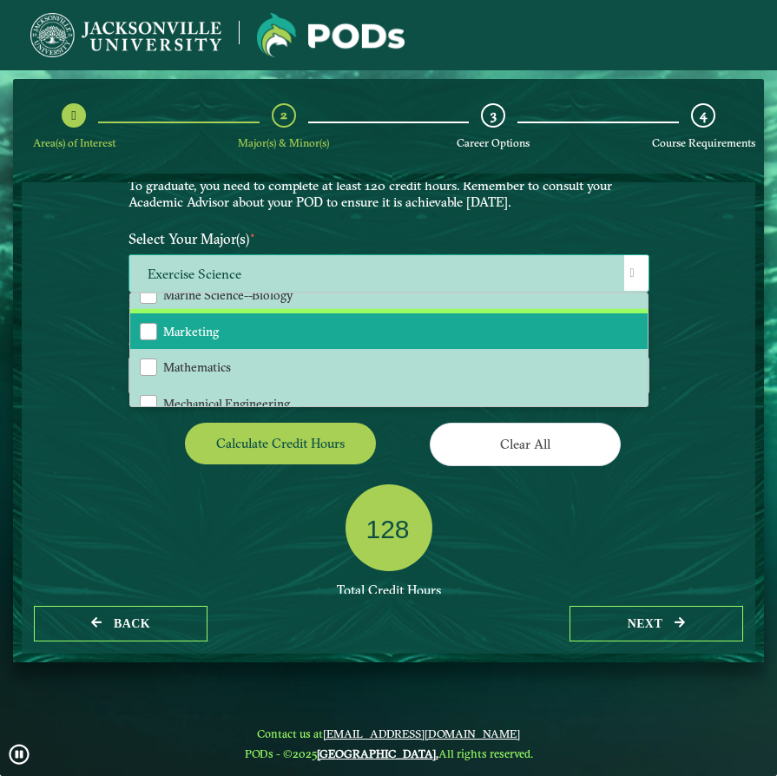
click at [321, 319] on li "Marketing" at bounding box center [389, 332] width 518 height 36
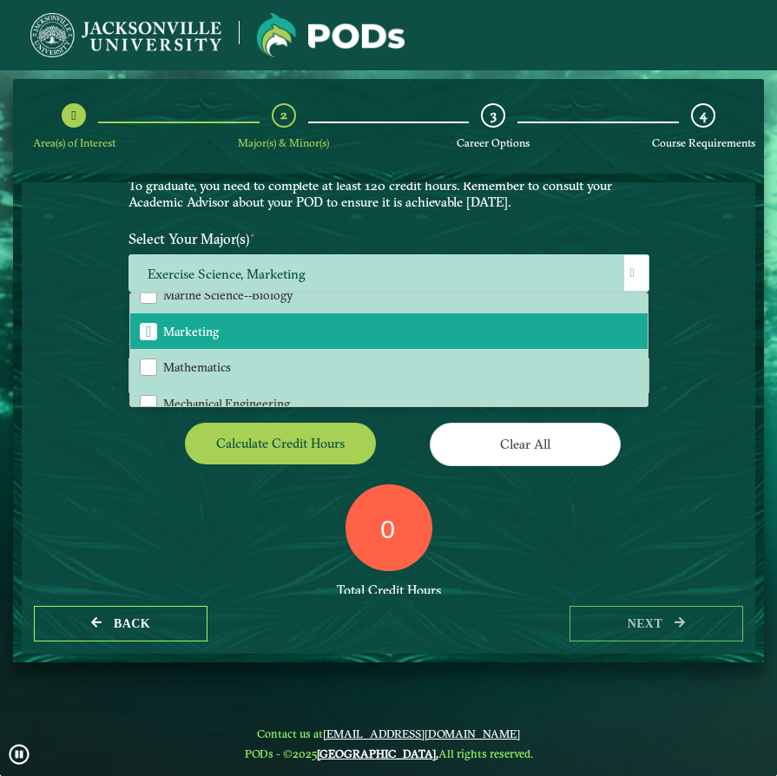
click at [159, 503] on div "0 Total Credit Hours" at bounding box center [389, 559] width 547 height 148
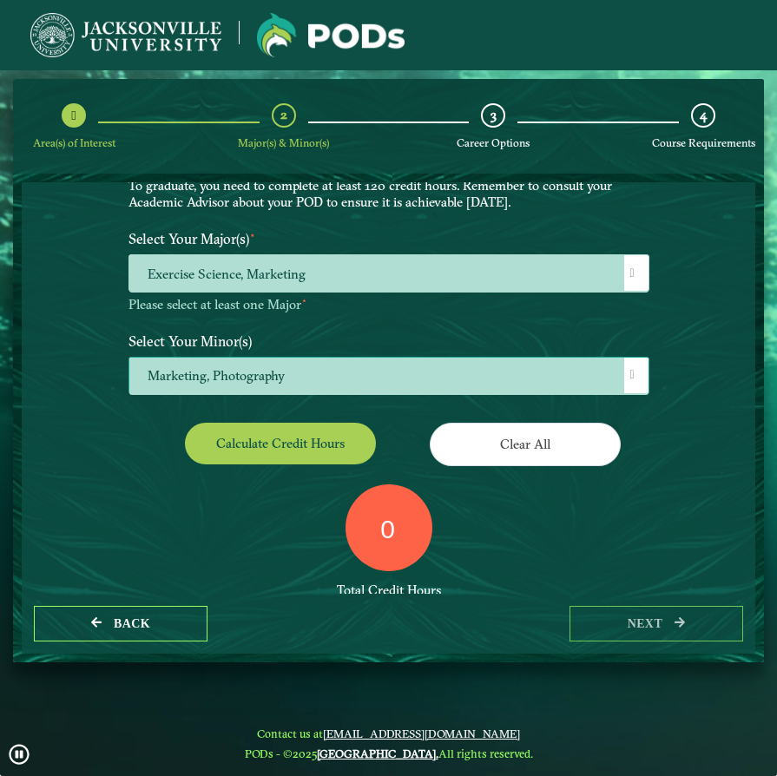
click at [322, 370] on span "Marketing, Photography" at bounding box center [388, 376] width 519 height 37
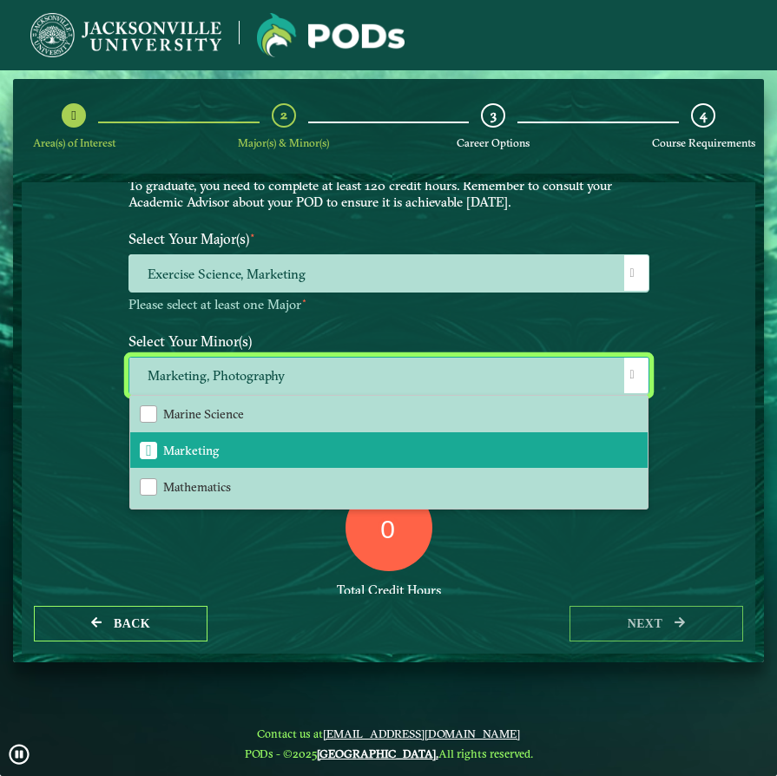
scroll to position [1197, 0]
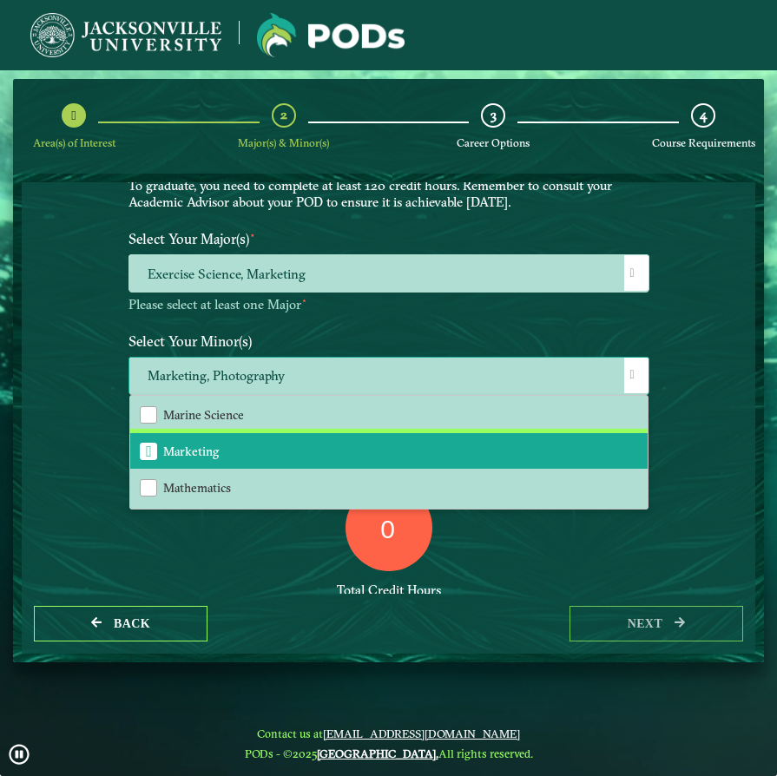
click at [155, 443] on div "Marketing" at bounding box center [148, 451] width 17 height 17
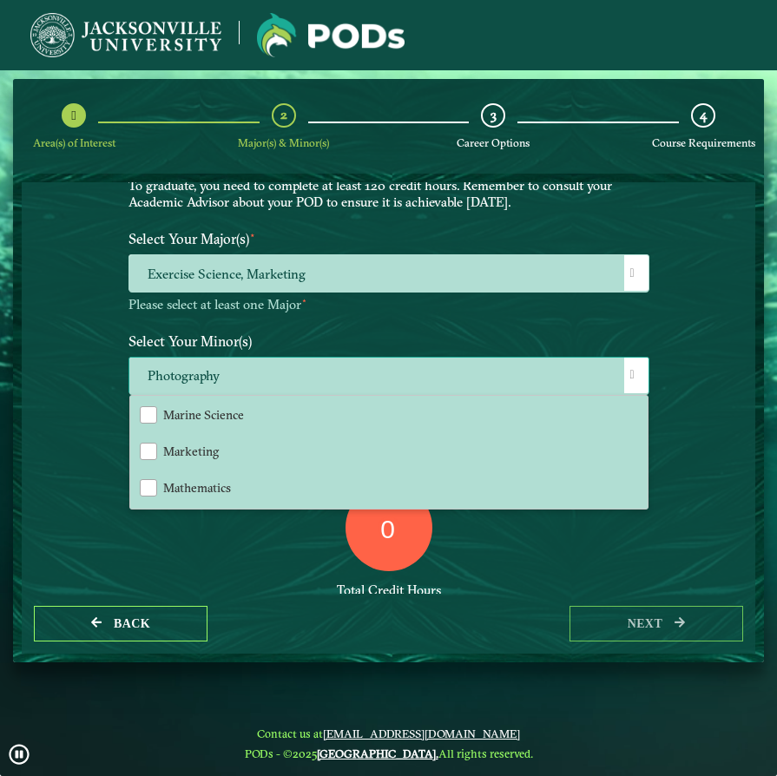
click at [635, 370] on span at bounding box center [633, 375] width 4 height 12
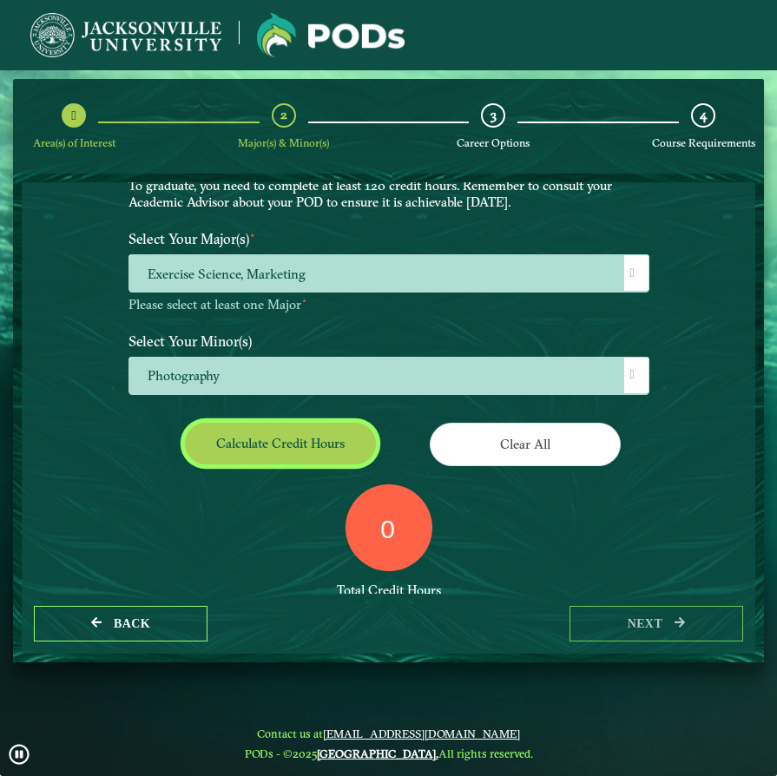
click at [335, 452] on button "Calculate credit hours" at bounding box center [280, 443] width 191 height 41
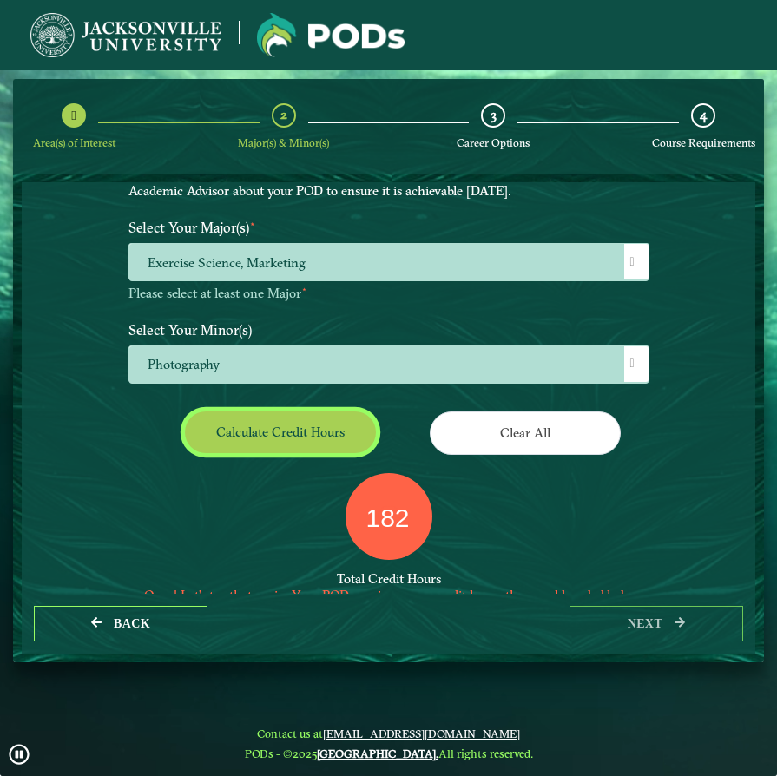
scroll to position [131, 0]
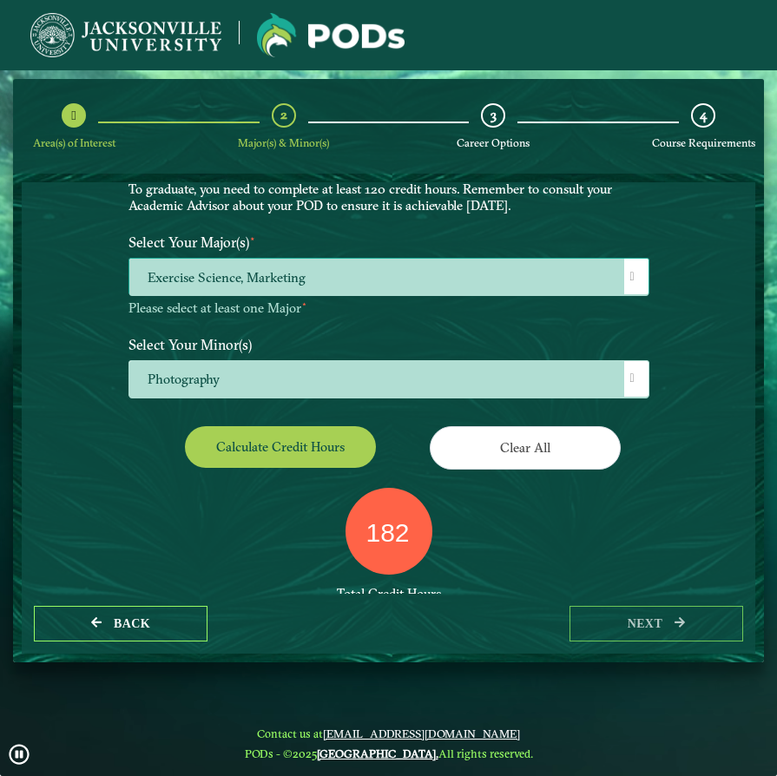
click at [377, 279] on span "Exercise Science, Marketing" at bounding box center [388, 277] width 519 height 37
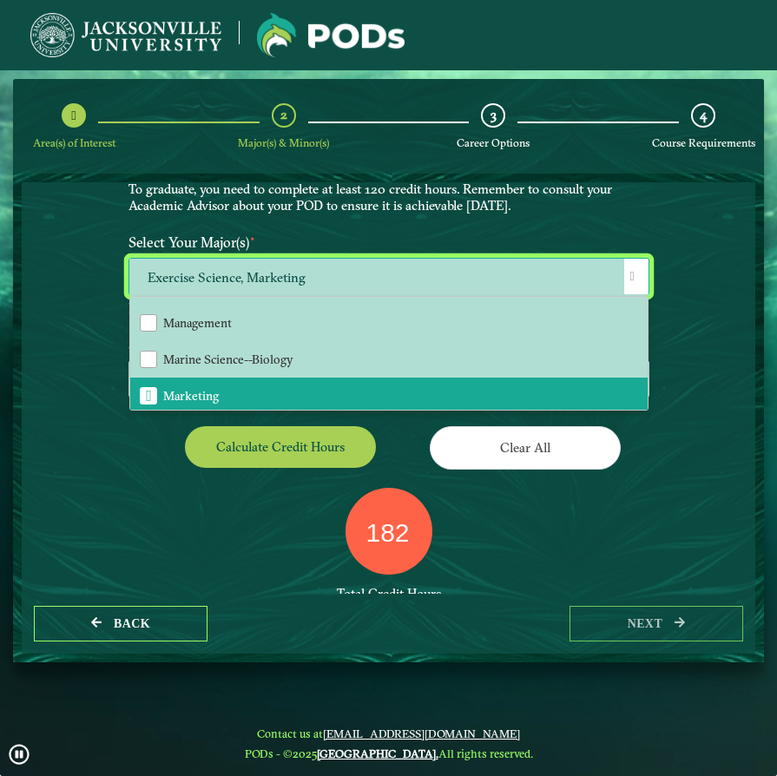
scroll to position [1084, 0]
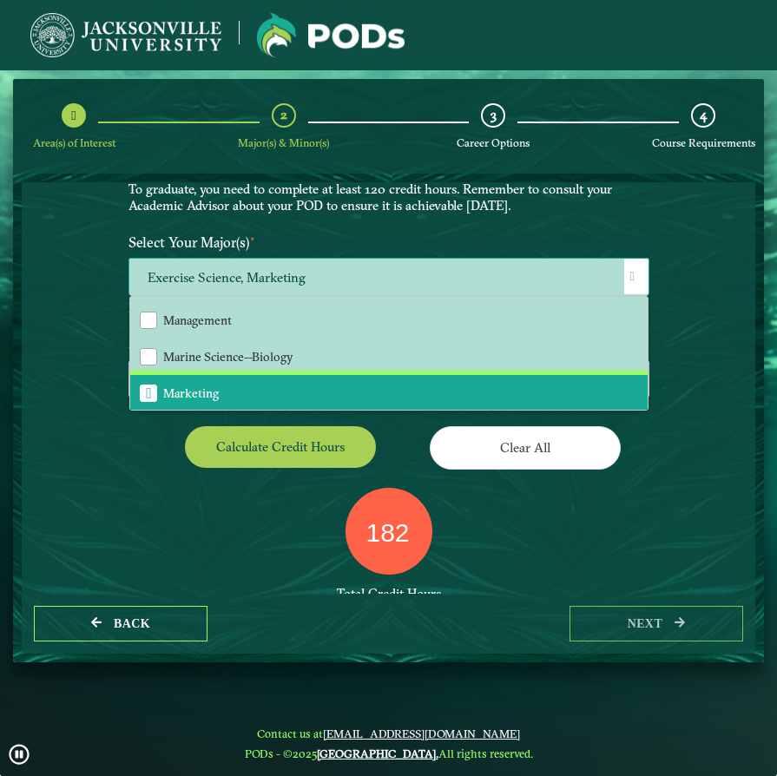
click at [312, 385] on li "Marketing" at bounding box center [389, 393] width 518 height 36
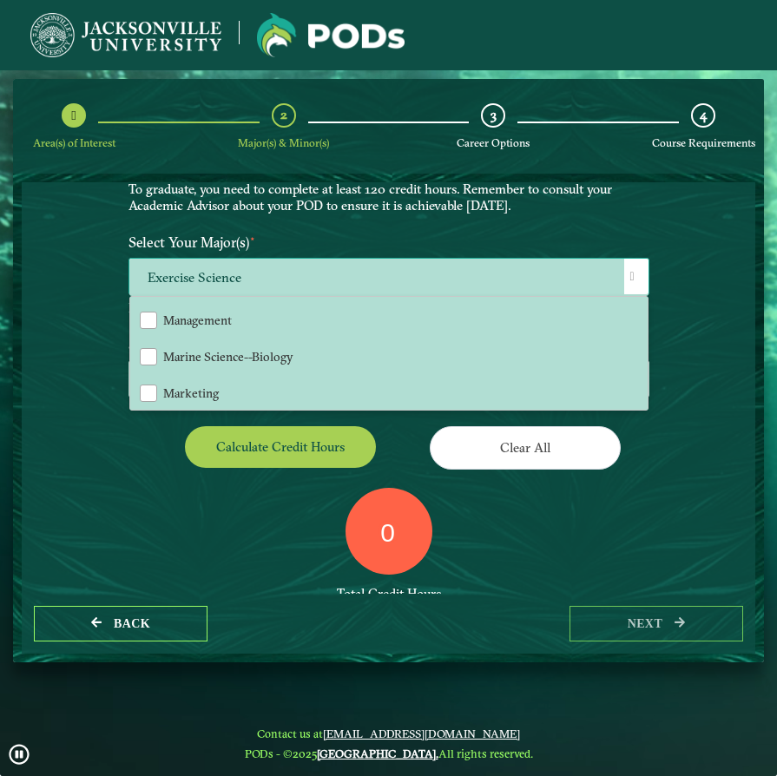
click at [632, 287] on div at bounding box center [636, 277] width 24 height 36
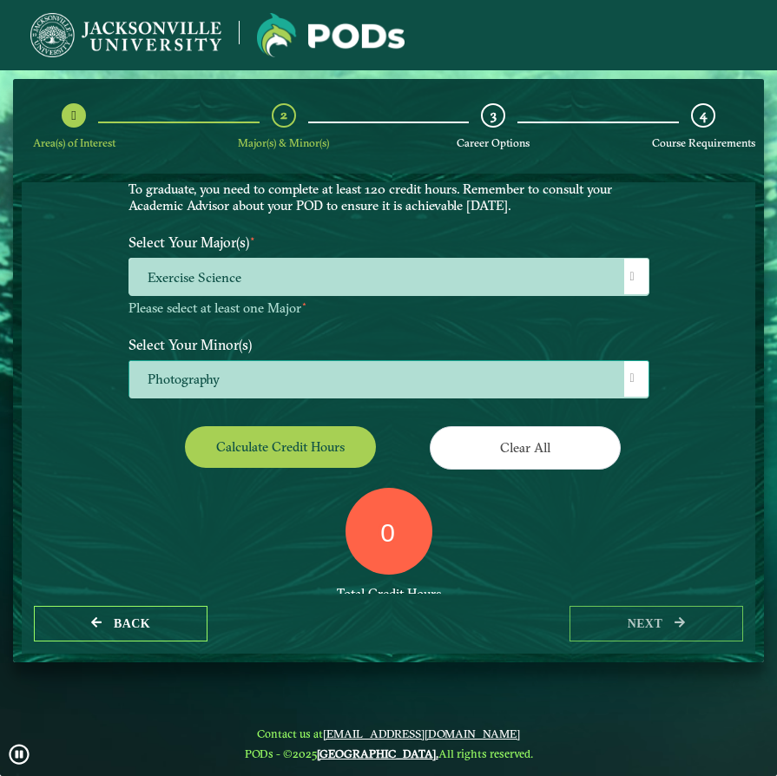
click at [619, 383] on span "Photography" at bounding box center [388, 379] width 519 height 37
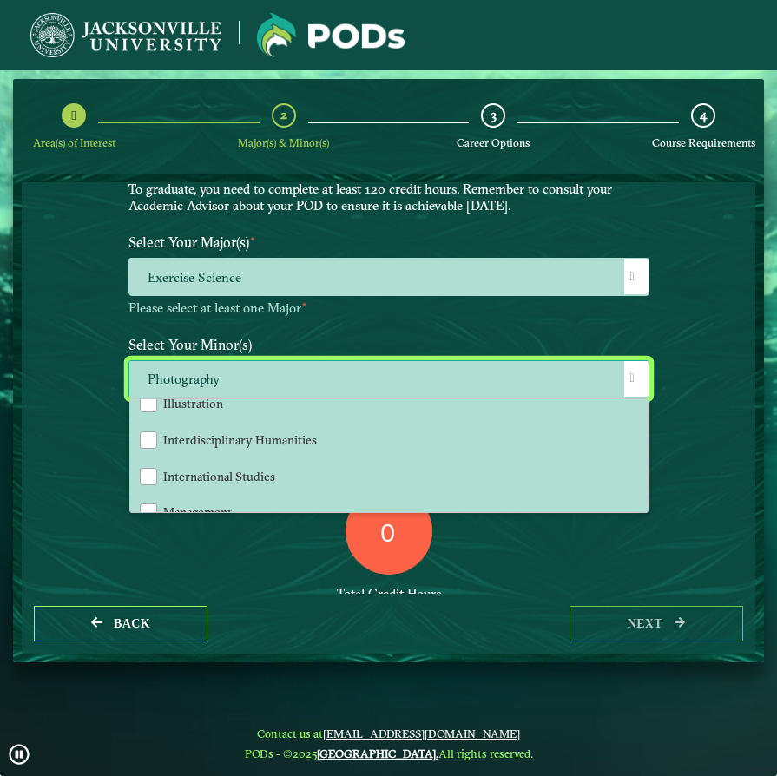
scroll to position [1185, 0]
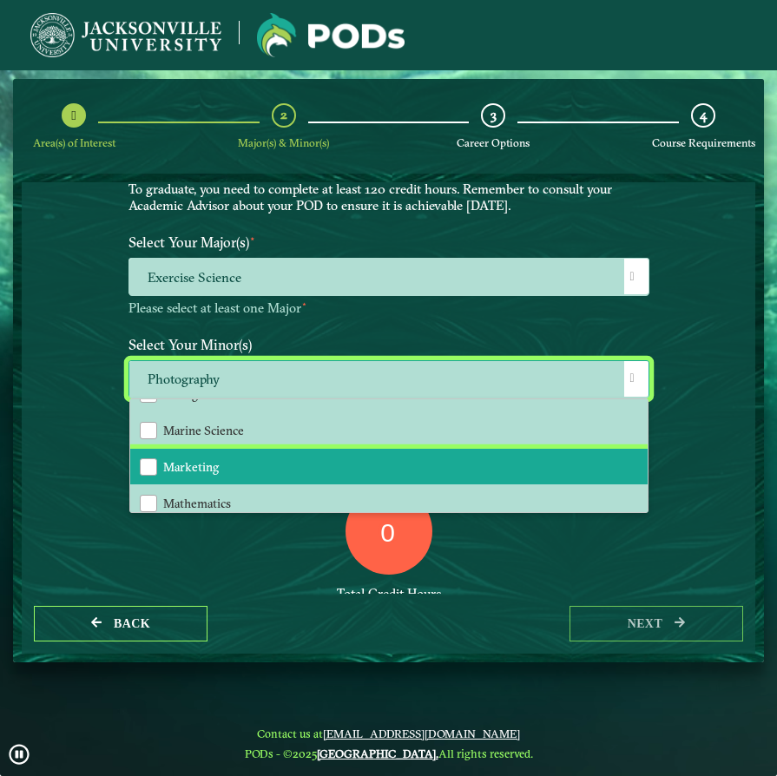
click at [472, 452] on li "Marketing" at bounding box center [389, 467] width 518 height 36
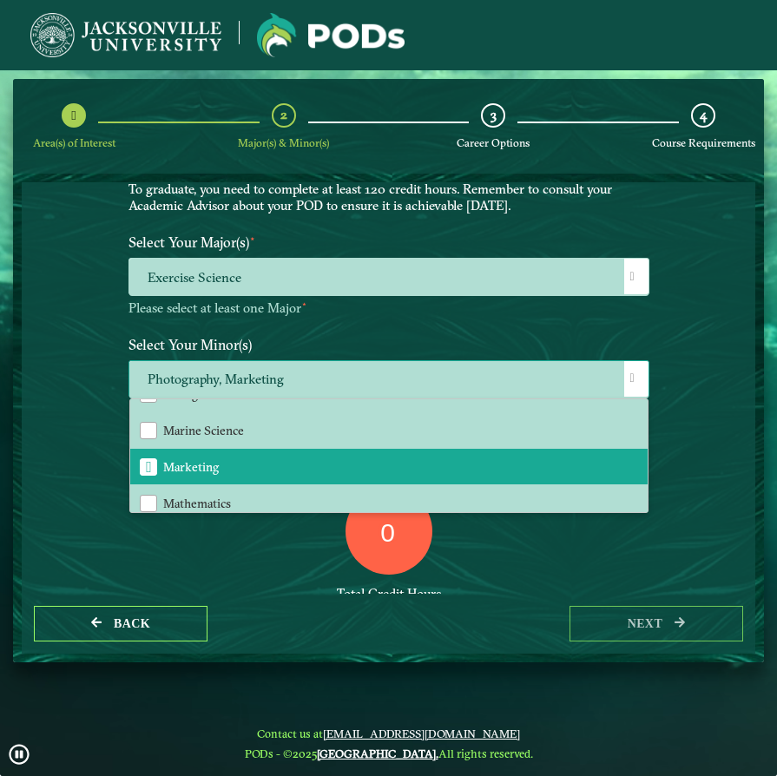
click at [635, 380] on span at bounding box center [633, 379] width 4 height 12
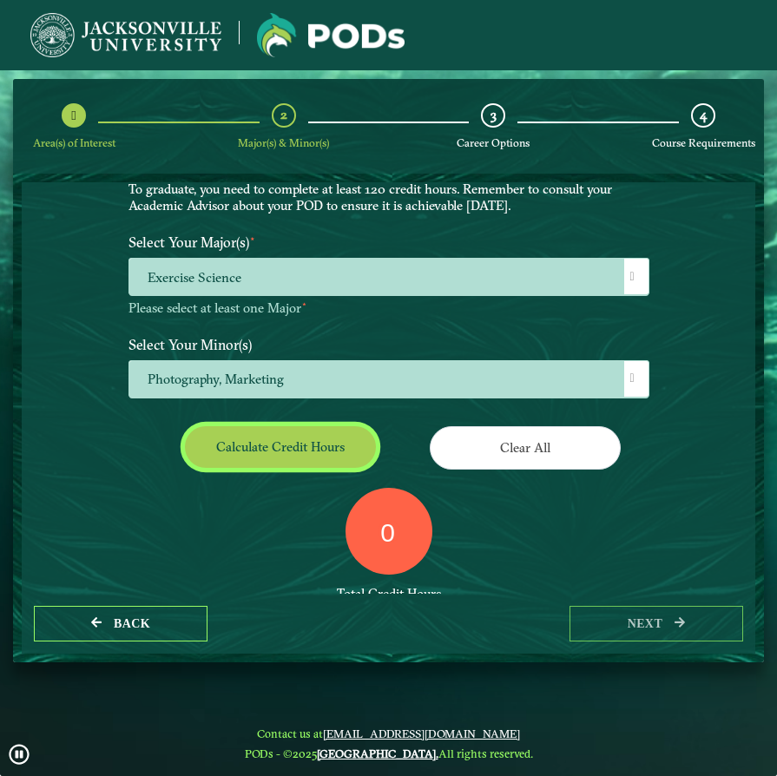
click at [340, 455] on button "Calculate credit hours" at bounding box center [280, 446] width 191 height 41
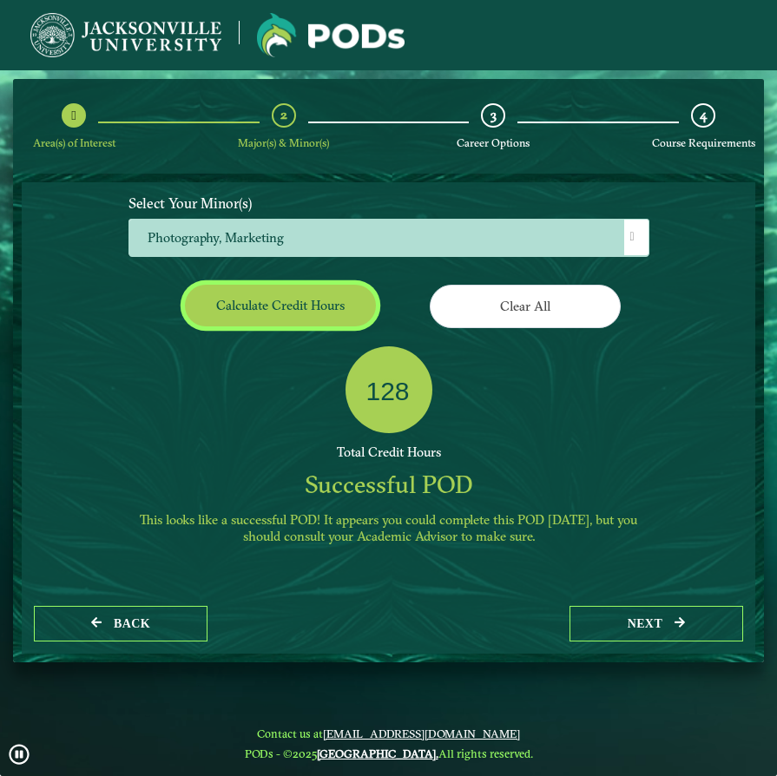
scroll to position [278, 0]
